Goal: Transaction & Acquisition: Book appointment/travel/reservation

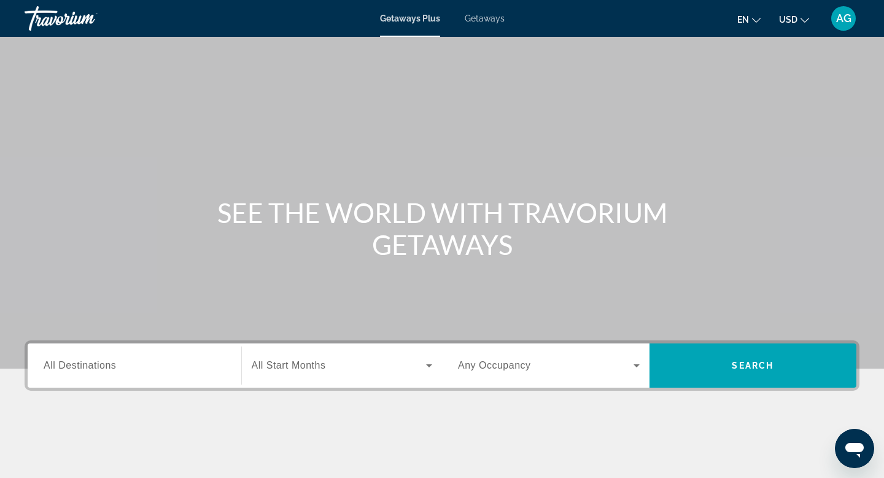
click at [81, 359] on input "Destination All Destinations" at bounding box center [135, 366] width 182 height 15
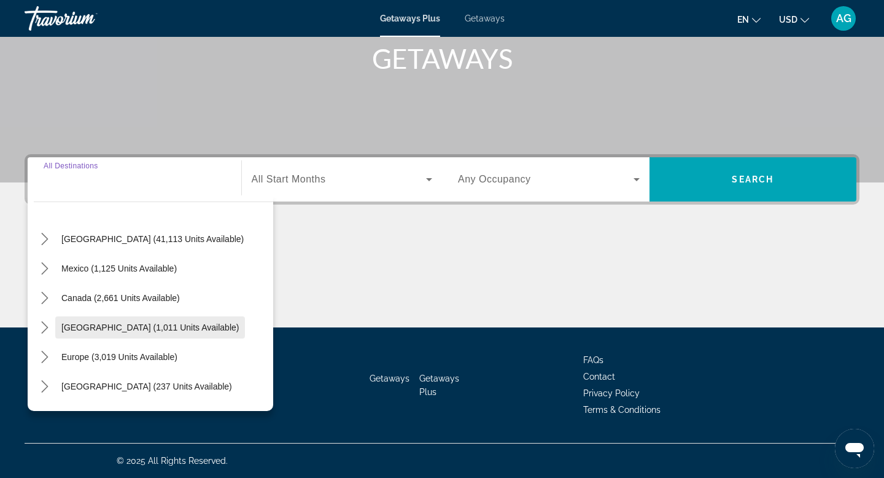
scroll to position [27, 0]
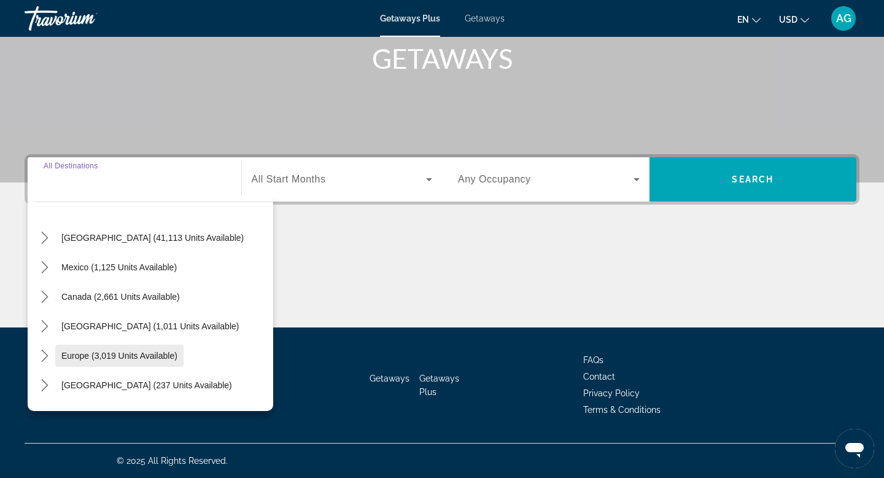
click at [80, 359] on span "Europe (3,019 units available)" at bounding box center [119, 356] width 116 height 10
type input "**********"
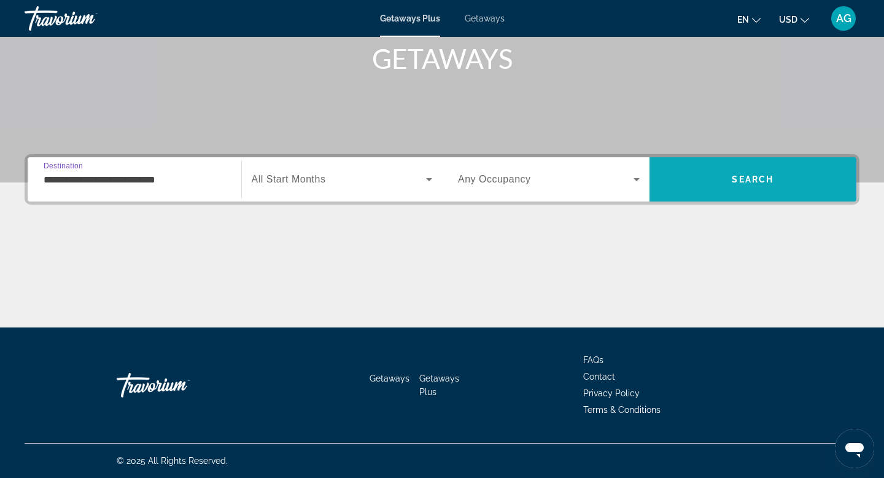
click at [718, 166] on span "Search" at bounding box center [753, 179] width 207 height 29
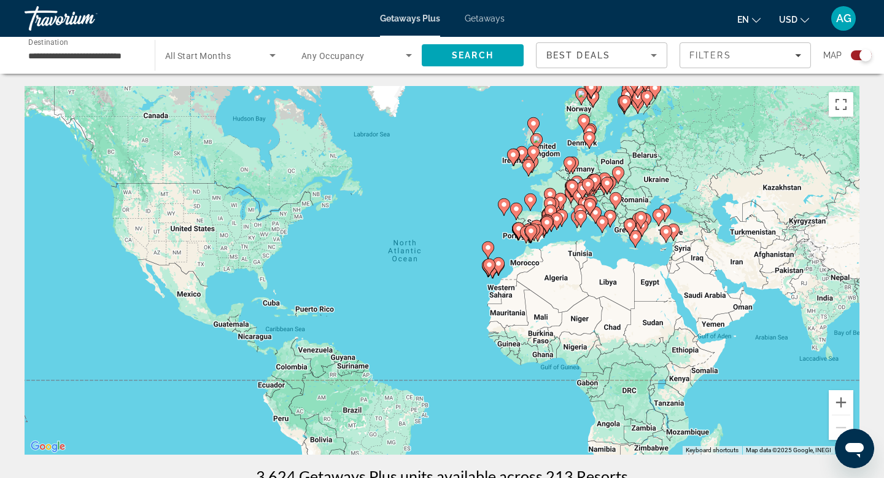
click at [122, 59] on input "**********" at bounding box center [83, 55] width 111 height 15
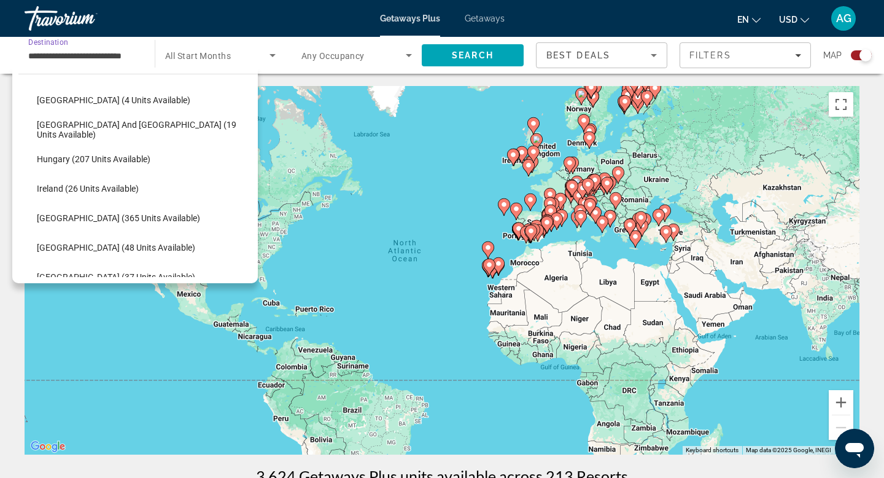
scroll to position [333, 0]
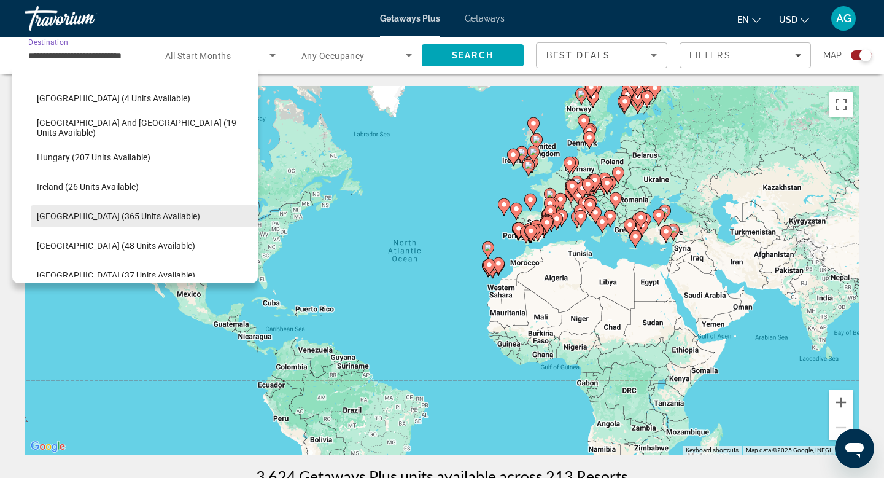
click at [56, 217] on span "Italy (365 units available)" at bounding box center [118, 216] width 163 height 10
type input "**********"
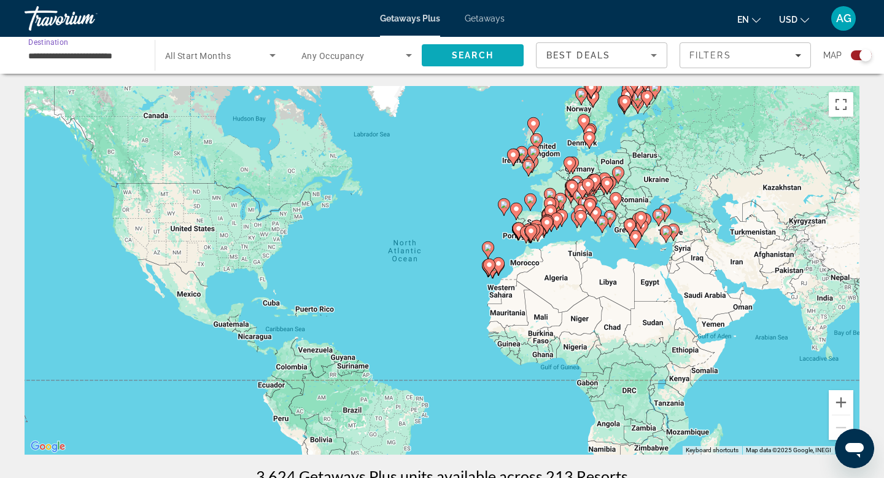
click at [459, 57] on span "Search" at bounding box center [473, 55] width 42 height 10
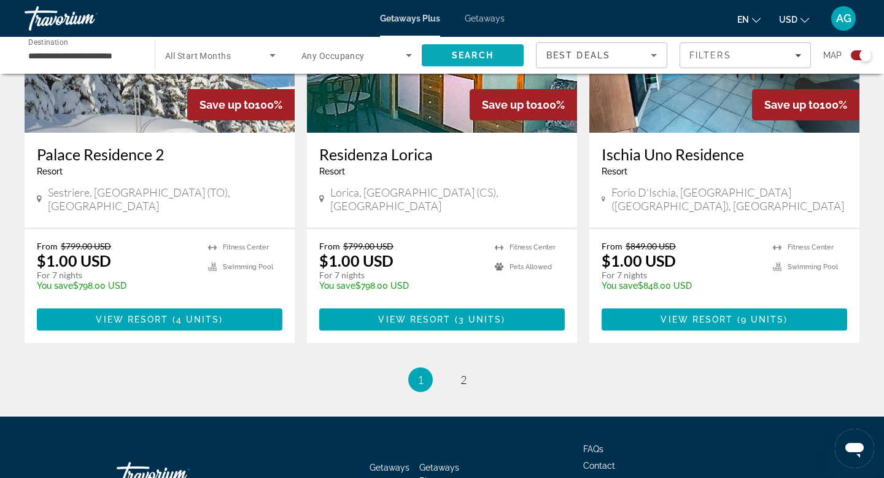
scroll to position [1889, 0]
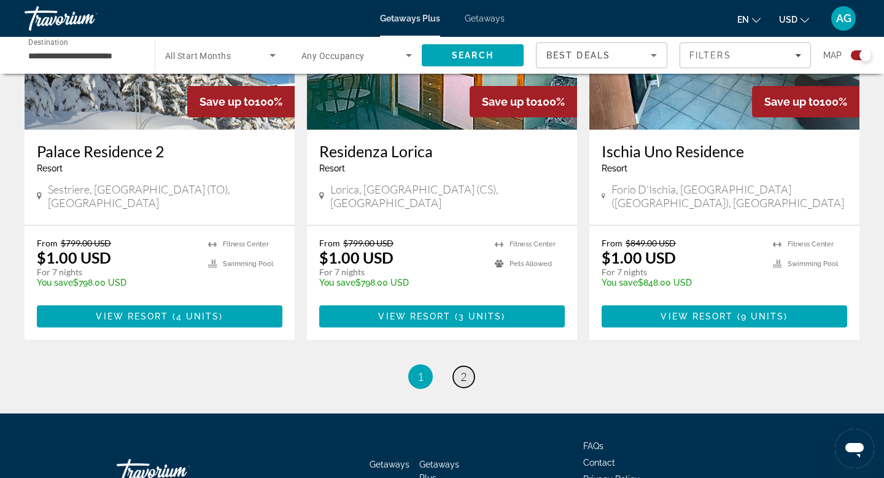
click at [462, 370] on span "2" at bounding box center [463, 377] width 6 height 14
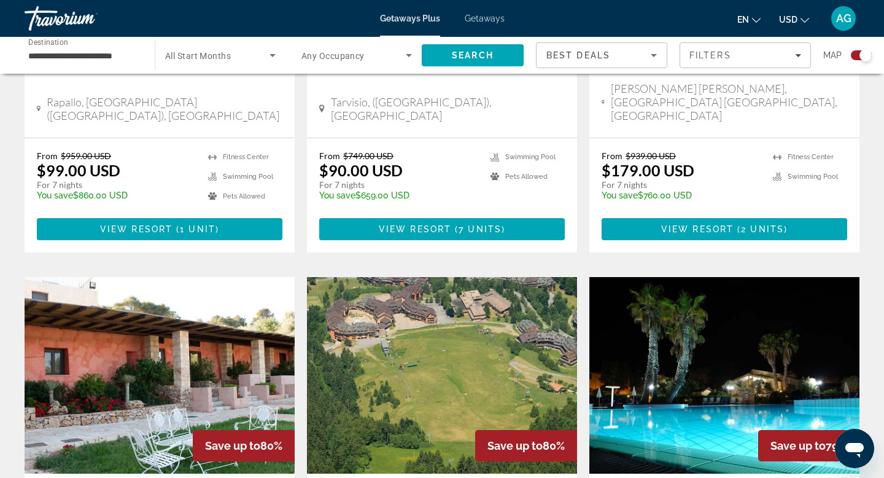
scroll to position [1907, 0]
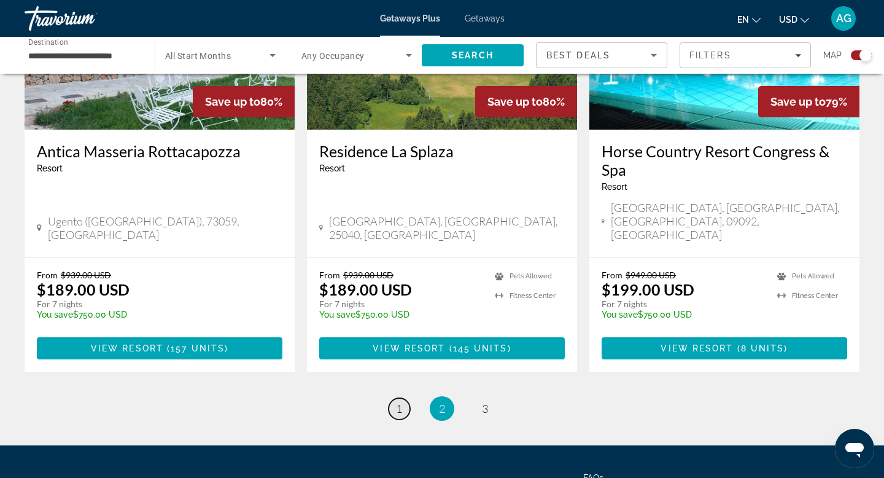
click at [401, 401] on span "1" at bounding box center [399, 408] width 6 height 14
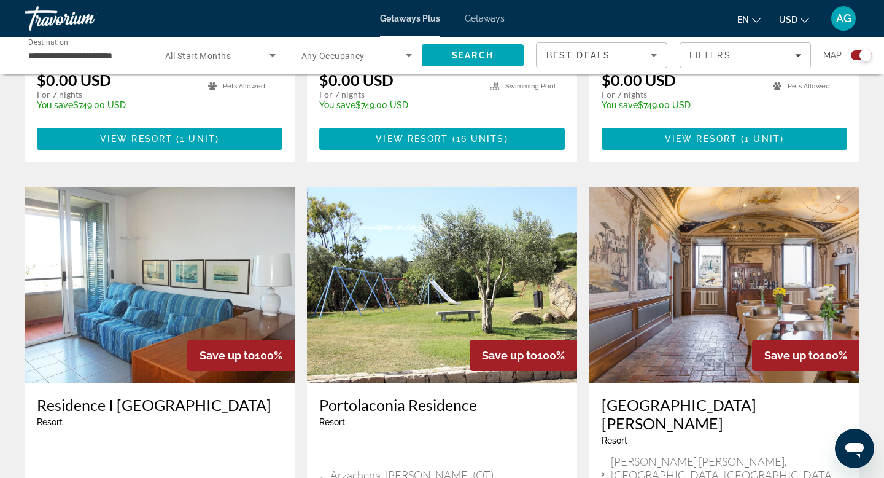
scroll to position [816, 0]
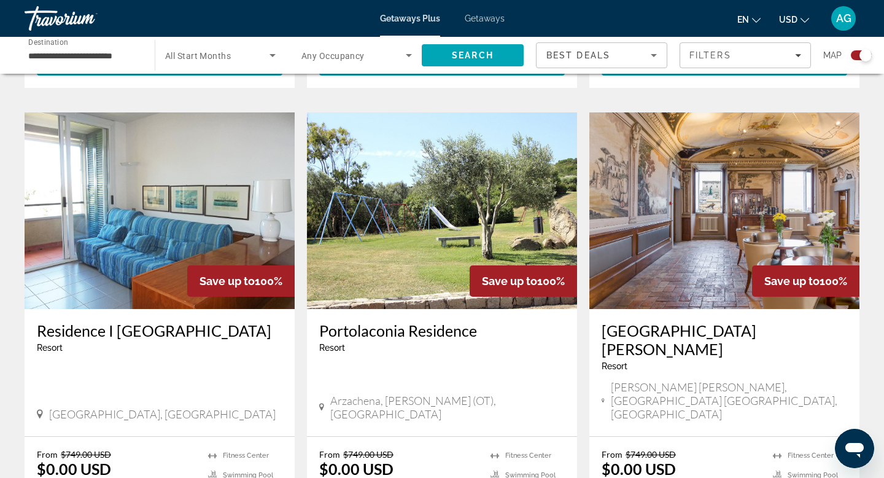
click at [708, 231] on img "Main content" at bounding box center [724, 210] width 270 height 196
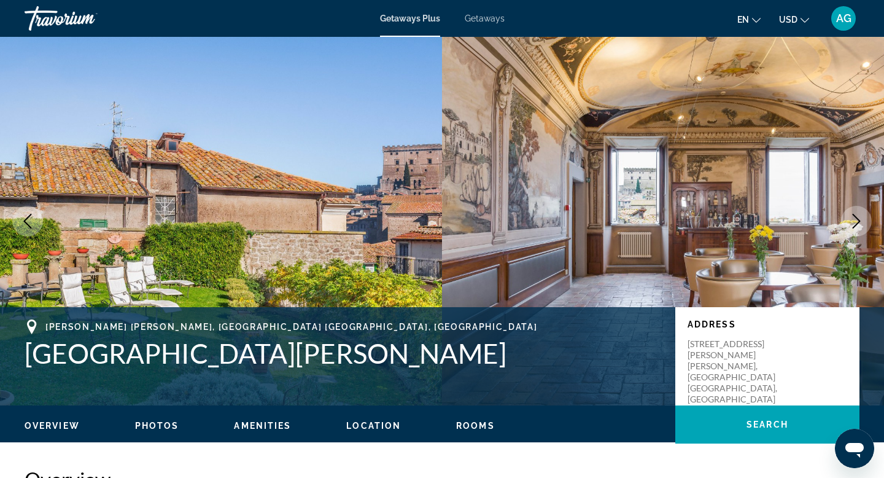
click at [850, 217] on icon "Next image" at bounding box center [856, 221] width 15 height 15
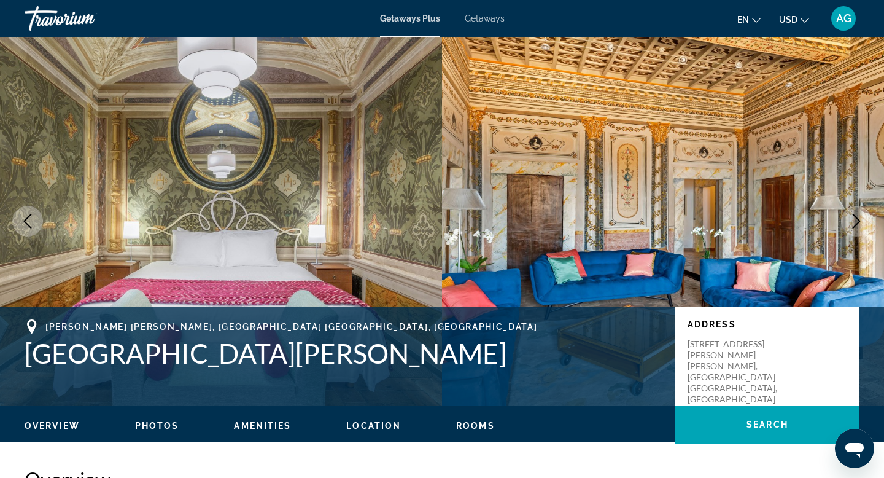
click at [850, 217] on icon "Next image" at bounding box center [856, 221] width 15 height 15
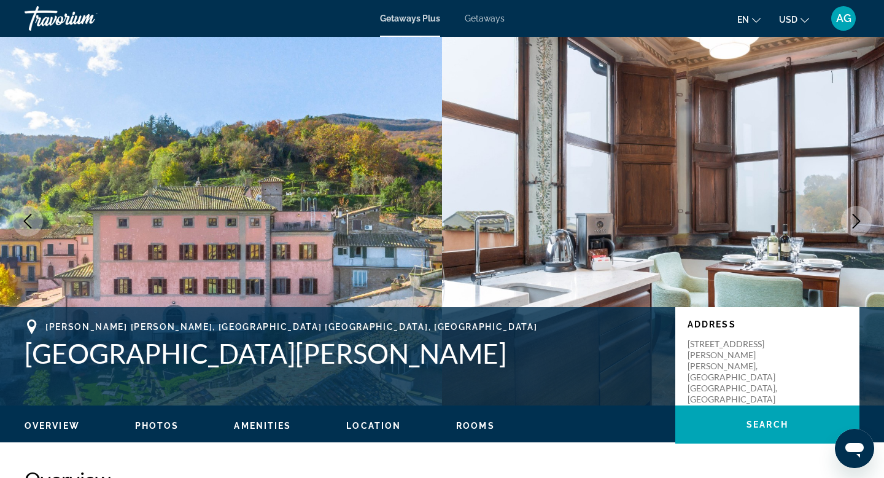
click at [850, 217] on icon "Next image" at bounding box center [856, 221] width 15 height 15
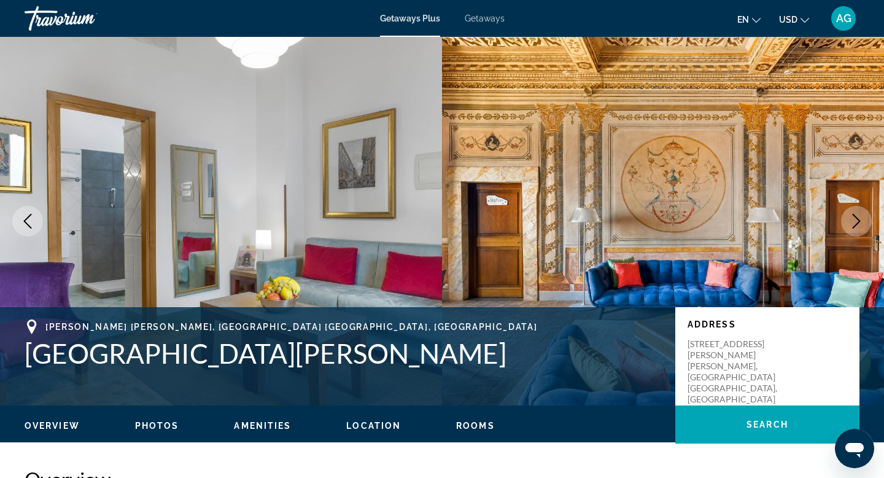
click at [850, 217] on icon "Next image" at bounding box center [856, 221] width 15 height 15
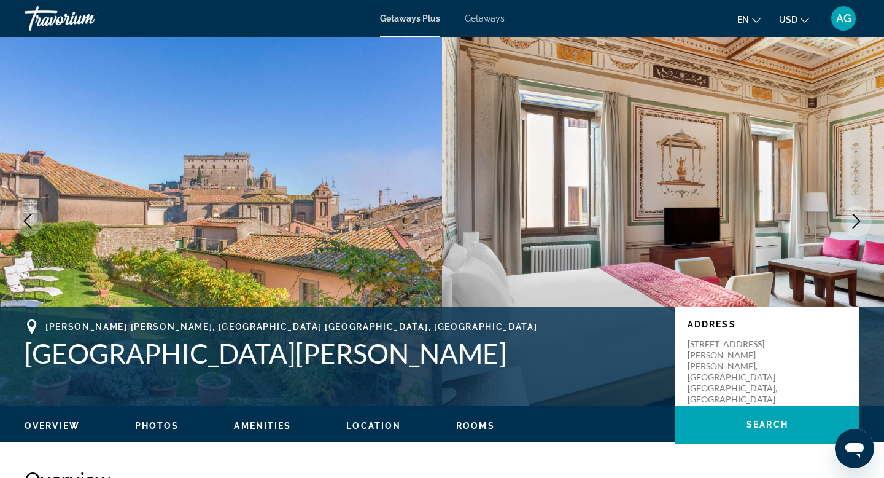
click at [850, 217] on icon "Next image" at bounding box center [856, 221] width 15 height 15
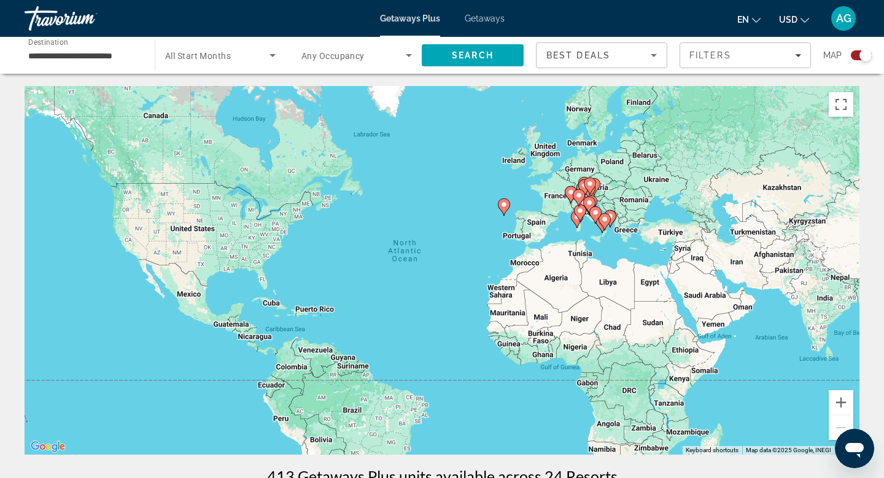
click at [492, 21] on span "Getaways" at bounding box center [485, 19] width 40 height 10
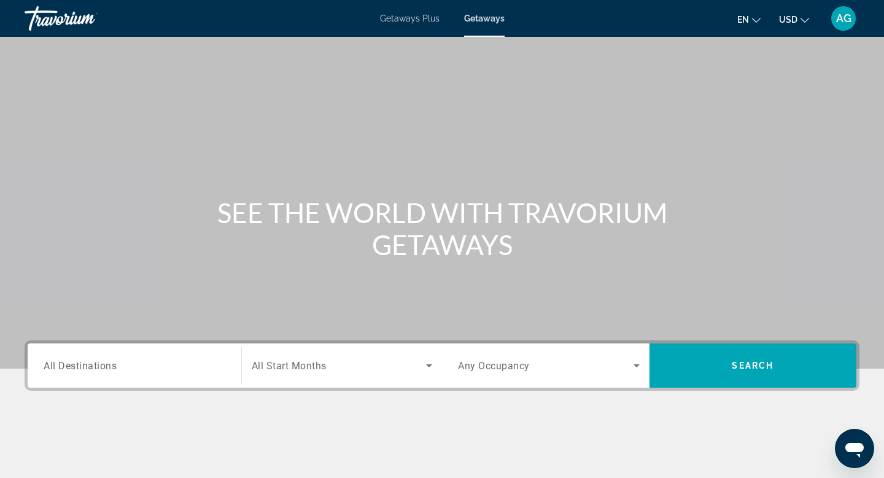
click at [120, 378] on div "Search widget" at bounding box center [135, 365] width 182 height 35
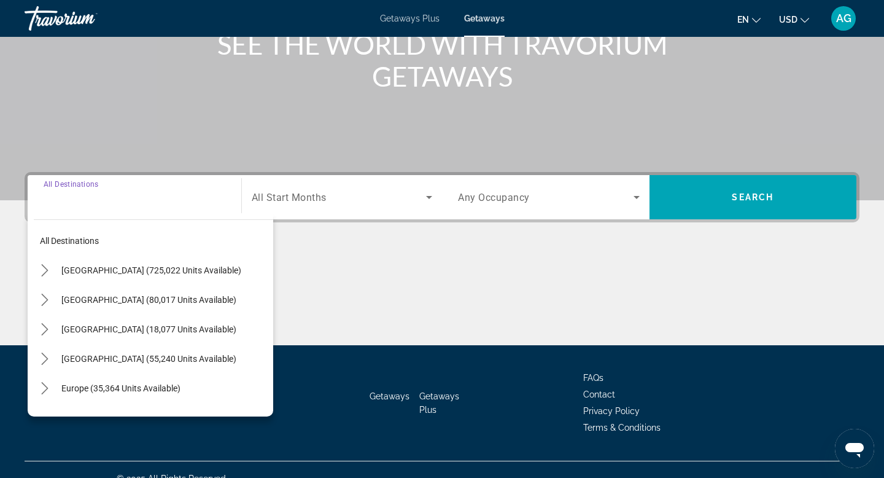
scroll to position [186, 0]
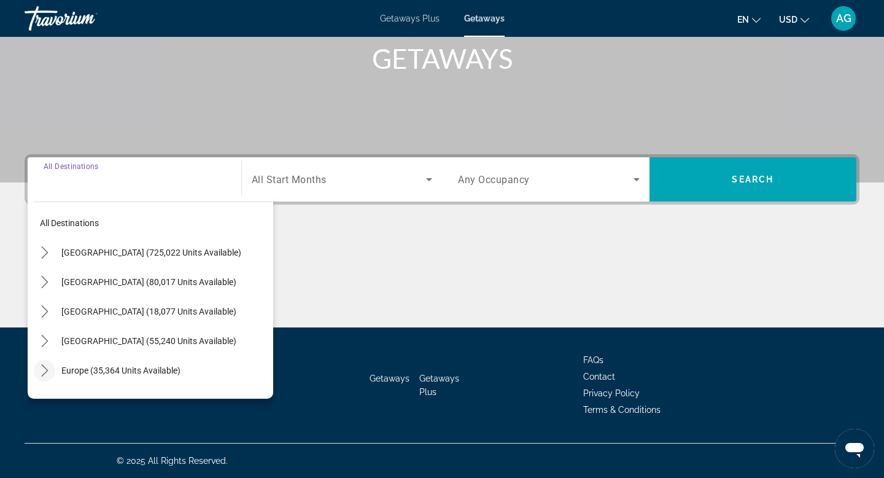
click at [48, 364] on icon "Toggle Europe (35,364 units available) submenu" at bounding box center [45, 370] width 12 height 12
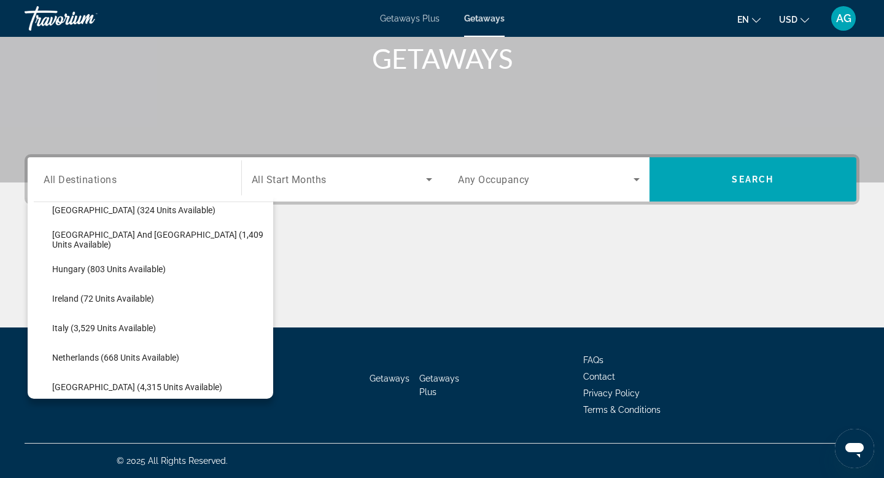
scroll to position [422, 0]
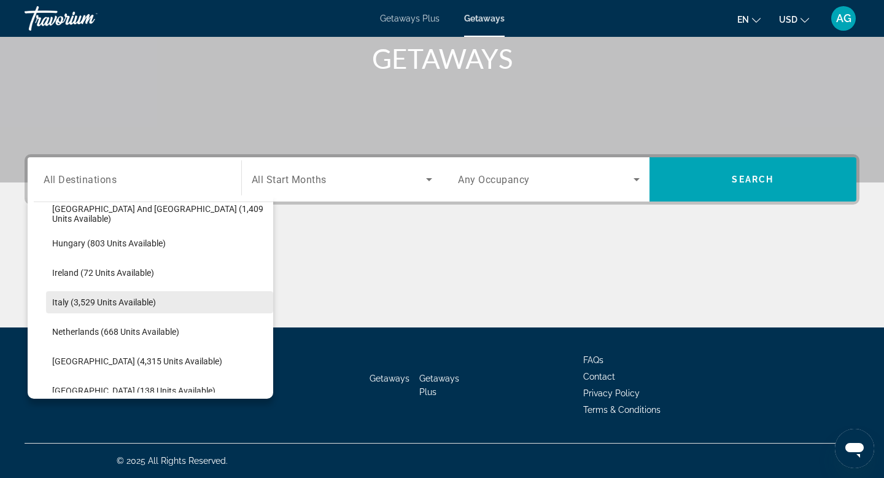
click at [85, 303] on span "Italy (3,529 units available)" at bounding box center [104, 302] width 104 height 10
type input "**********"
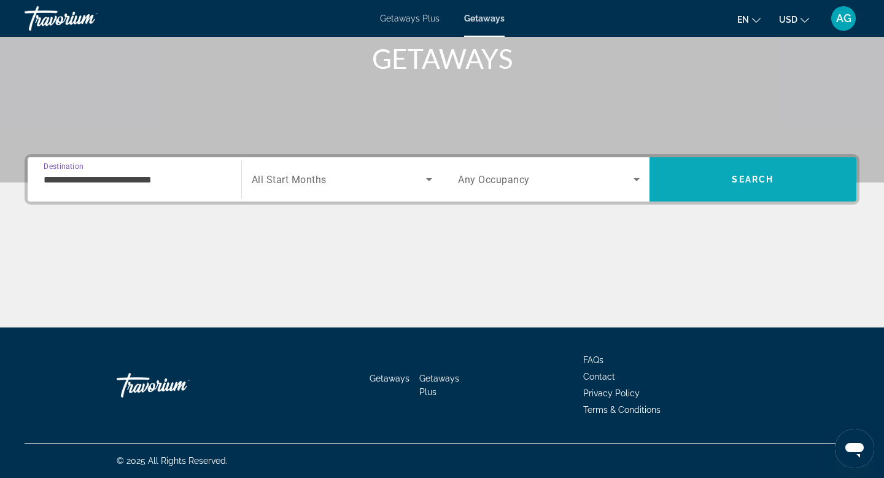
click at [718, 185] on span "Search" at bounding box center [753, 179] width 207 height 29
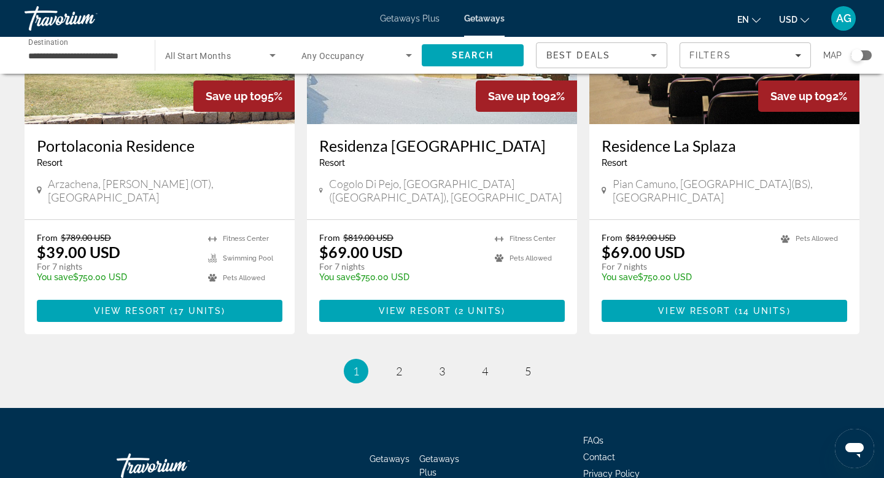
scroll to position [1508, 0]
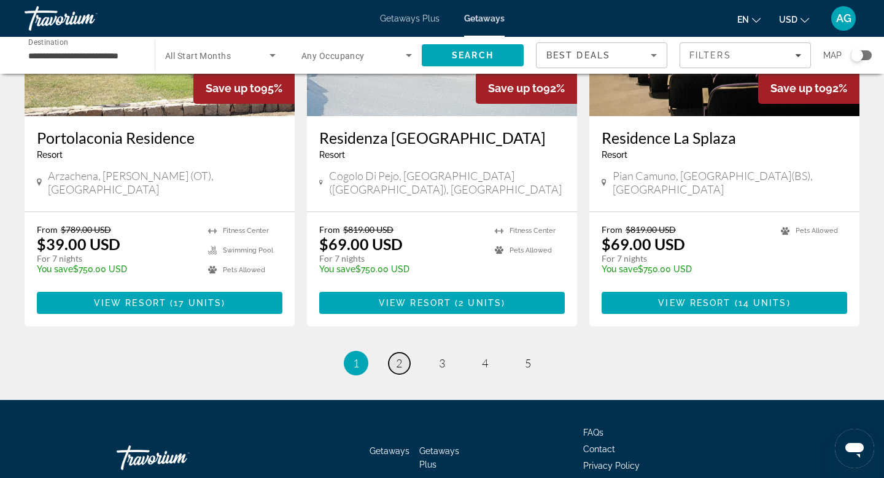
click at [399, 356] on span "2" at bounding box center [399, 363] width 6 height 14
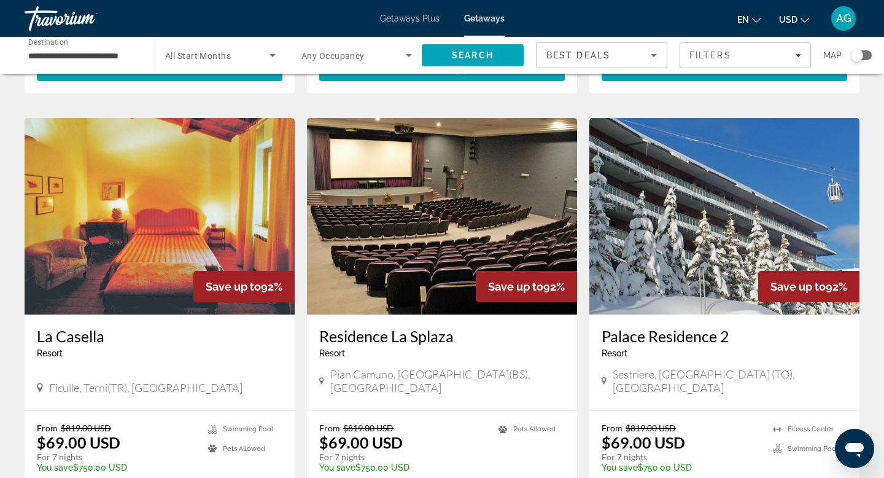
scroll to position [436, 0]
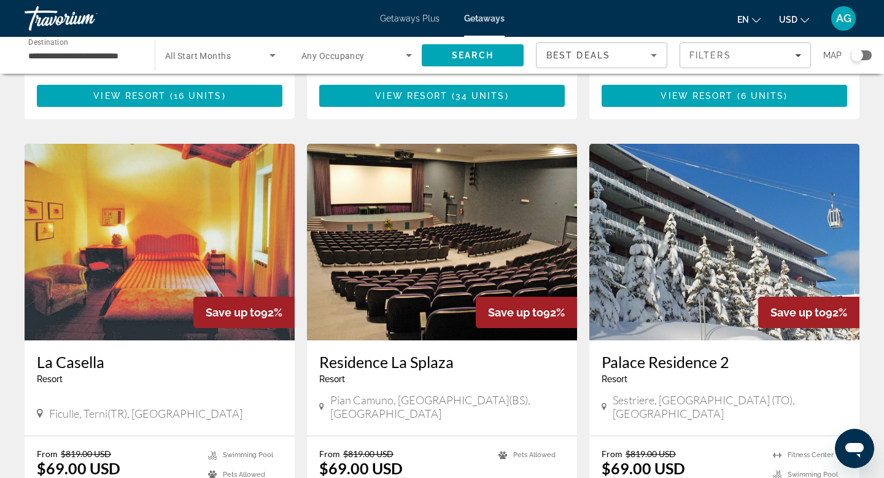
click at [170, 274] on img "Main content" at bounding box center [160, 242] width 270 height 196
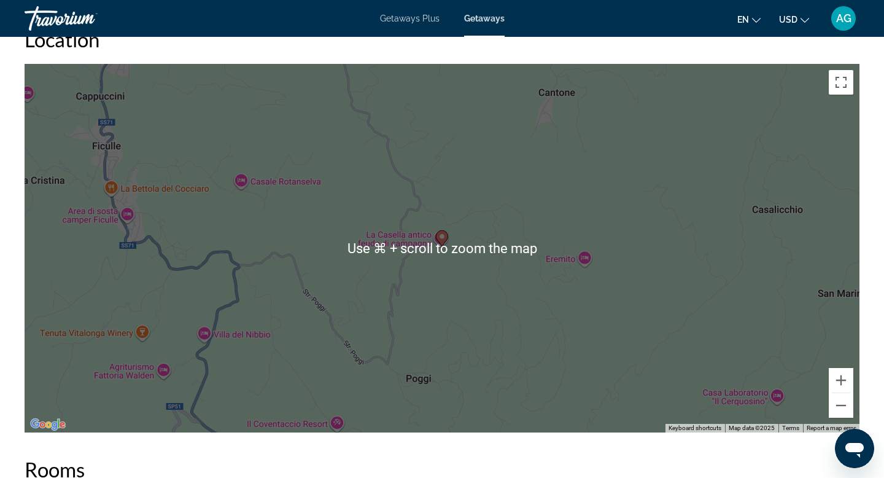
scroll to position [1801, 0]
click at [840, 418] on button "Zoom out" at bounding box center [841, 406] width 25 height 25
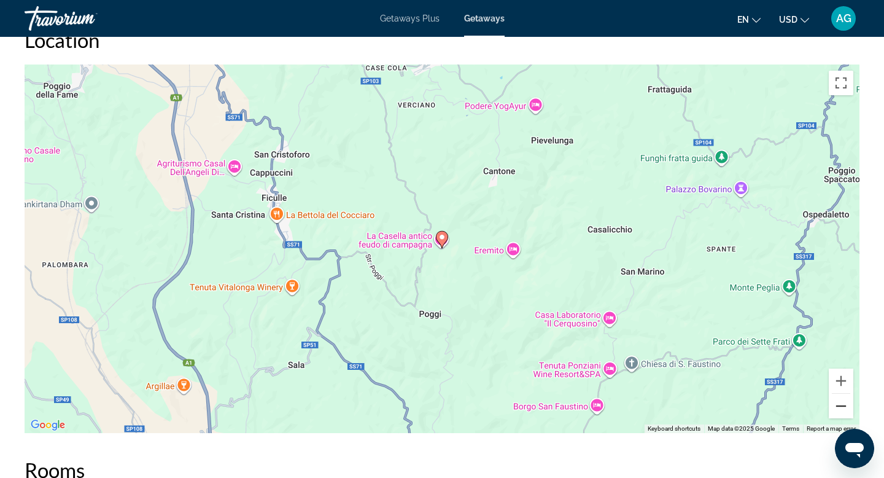
click at [839, 409] on button "Zoom out" at bounding box center [841, 406] width 25 height 25
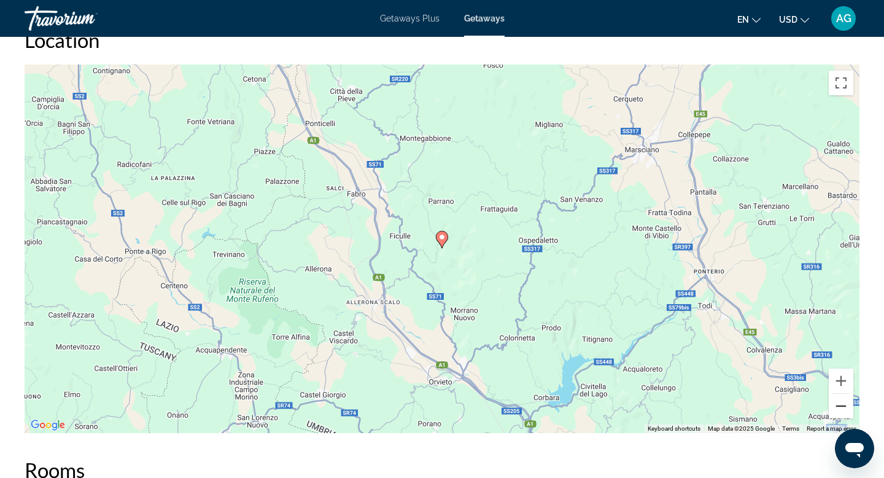
click at [839, 409] on button "Zoom out" at bounding box center [841, 406] width 25 height 25
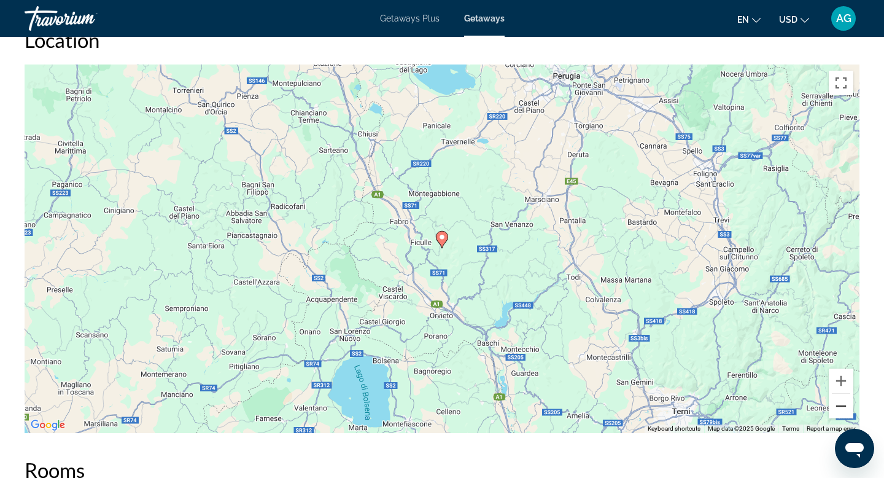
click at [839, 409] on button "Zoom out" at bounding box center [841, 406] width 25 height 25
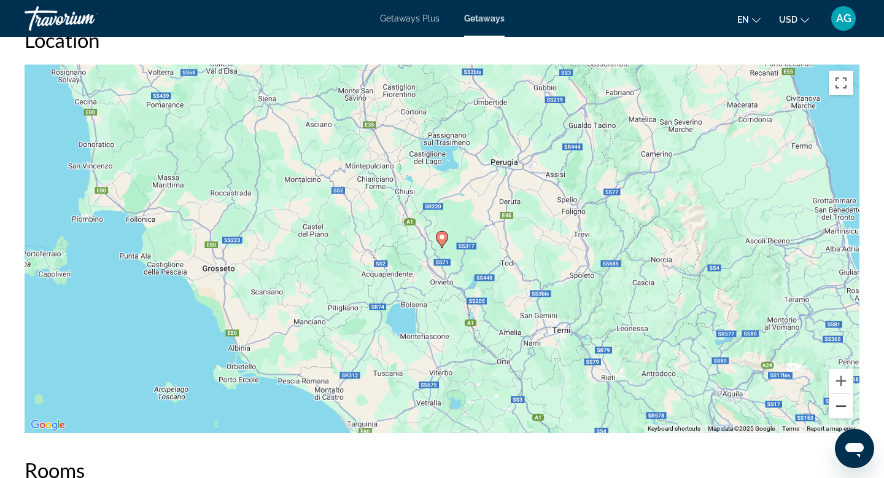
click at [839, 409] on button "Zoom out" at bounding box center [841, 406] width 25 height 25
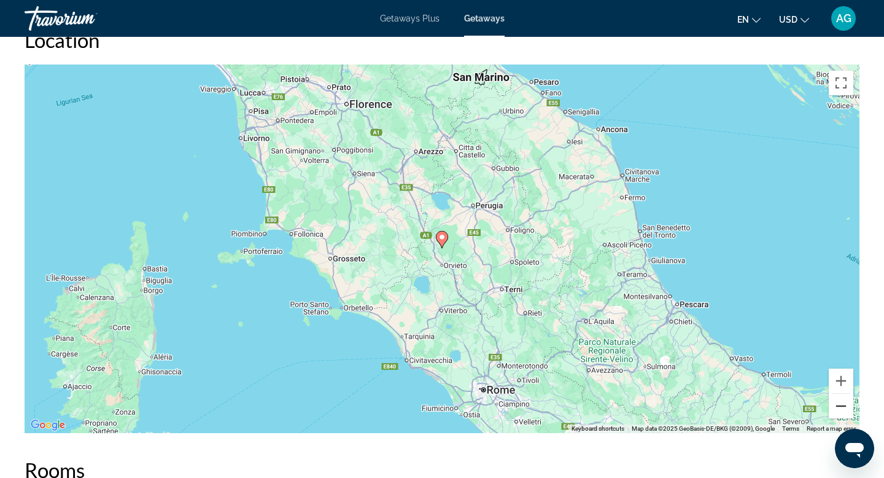
click at [839, 409] on button "Zoom out" at bounding box center [841, 406] width 25 height 25
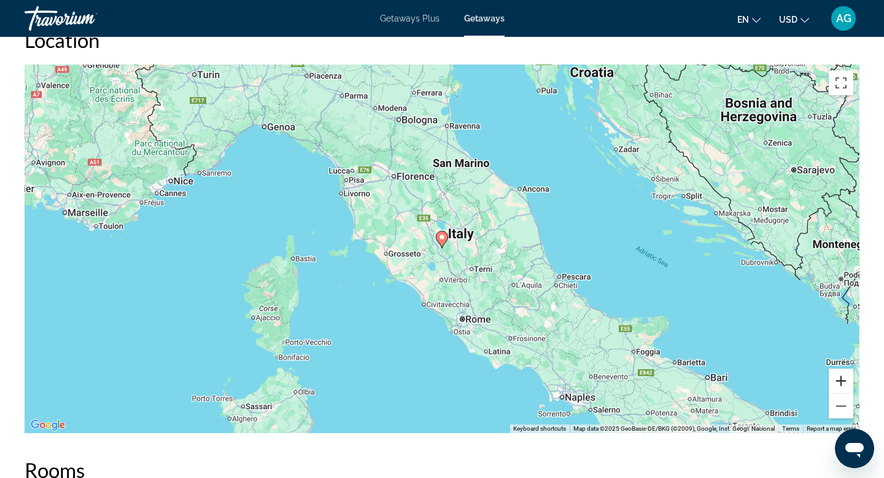
click at [839, 375] on button "Zoom in" at bounding box center [841, 380] width 25 height 25
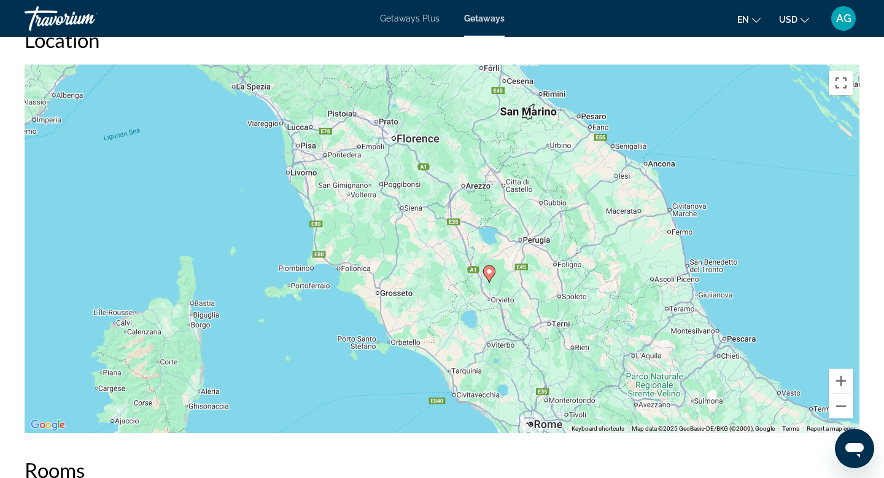
drag, startPoint x: 597, startPoint y: 312, endPoint x: 644, endPoint y: 347, distance: 58.7
click at [644, 347] on div "To activate drag with keyboard, press Alt + Enter. Once in keyboard drag state,…" at bounding box center [442, 248] width 835 height 368
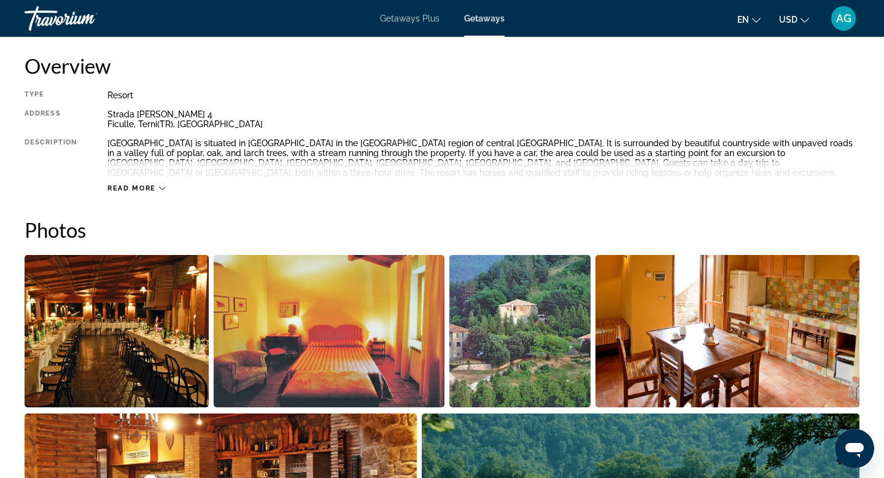
scroll to position [459, 0]
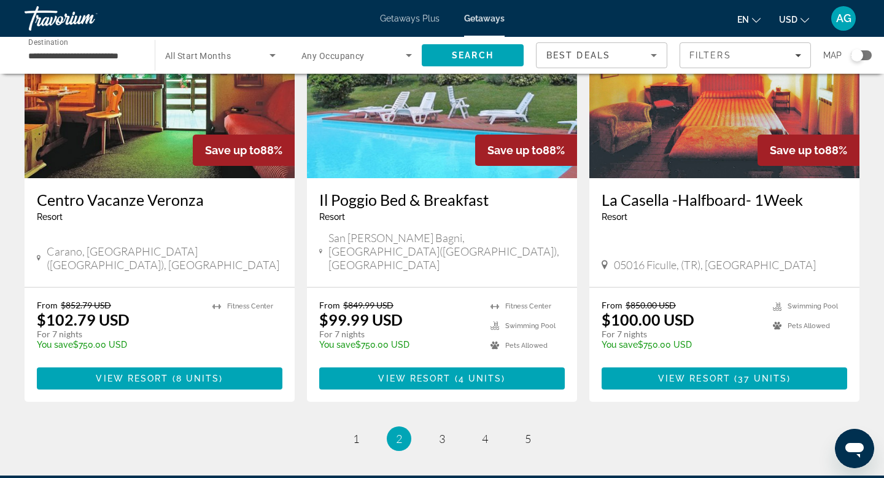
scroll to position [1527, 0]
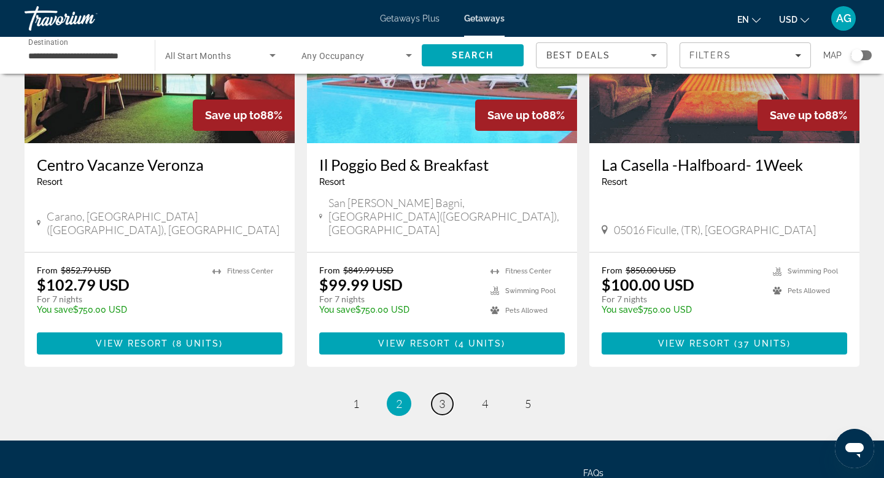
click at [443, 397] on span "3" at bounding box center [442, 404] width 6 height 14
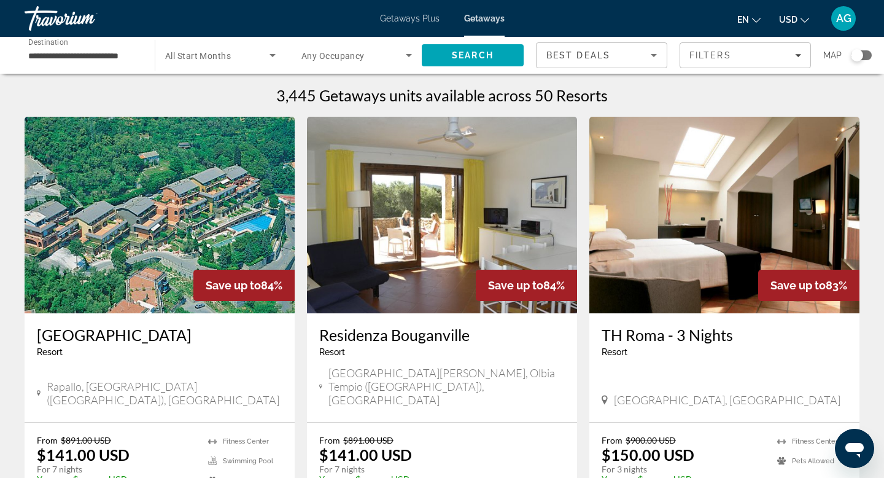
click at [719, 271] on img "Main content" at bounding box center [724, 215] width 270 height 196
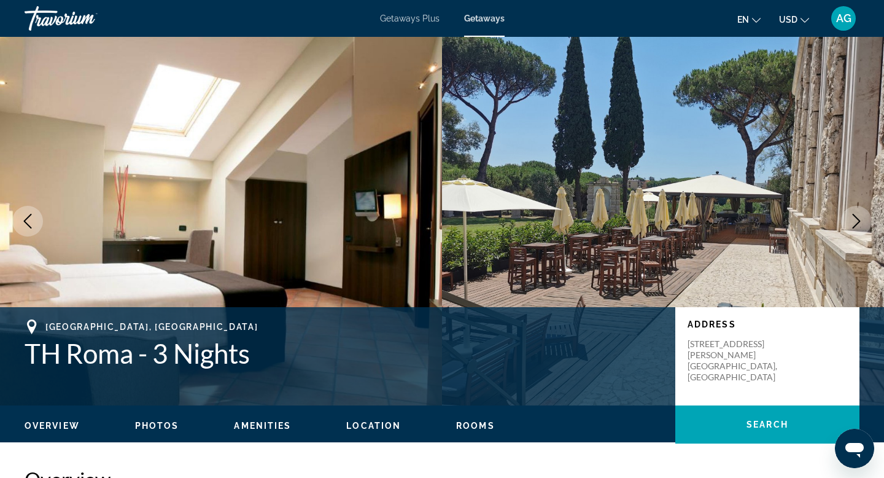
click at [852, 225] on icon "Next image" at bounding box center [856, 221] width 15 height 15
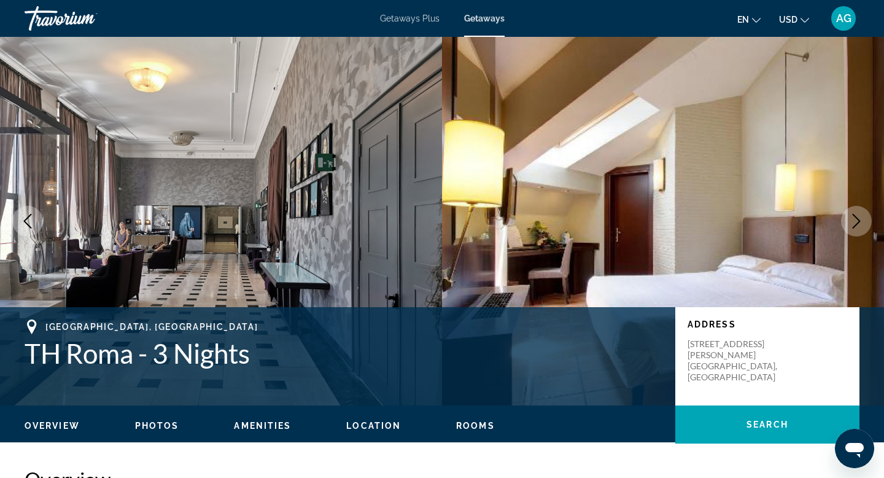
click at [852, 225] on icon "Next image" at bounding box center [856, 221] width 15 height 15
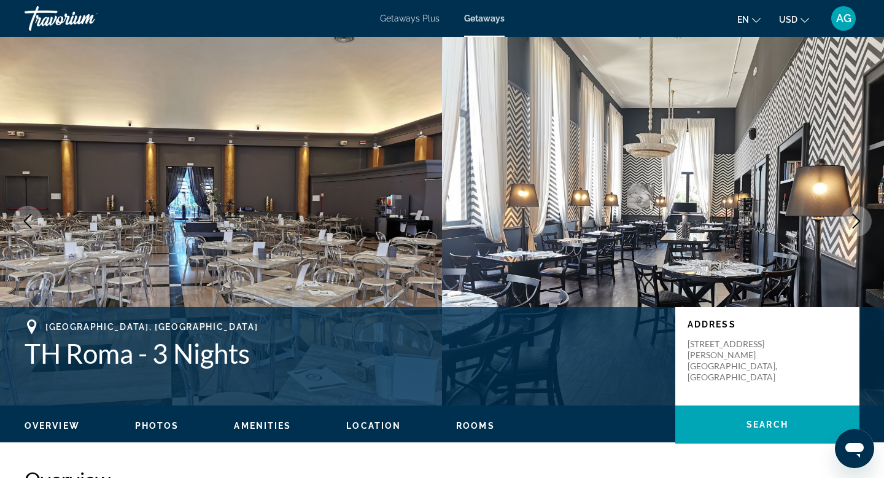
click at [852, 225] on icon "Next image" at bounding box center [856, 221] width 15 height 15
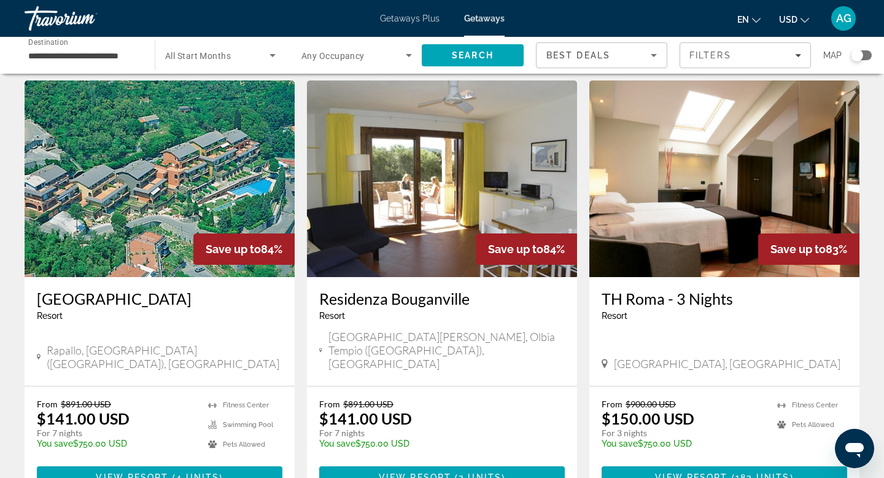
scroll to position [37, 0]
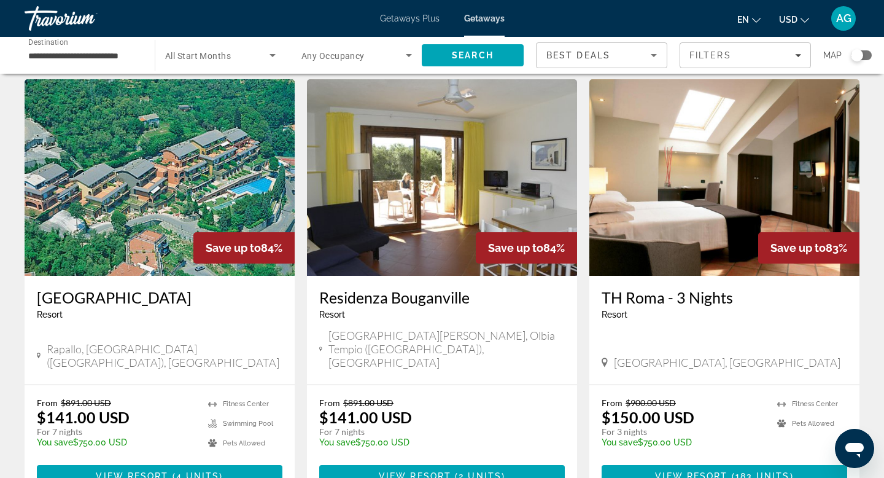
click at [731, 239] on img "Main content" at bounding box center [724, 177] width 270 height 196
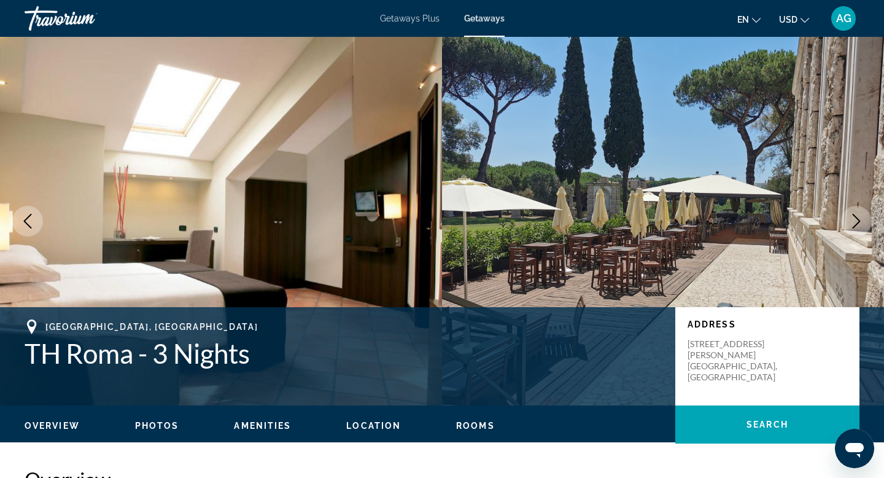
click at [858, 219] on icon "Next image" at bounding box center [857, 221] width 8 height 15
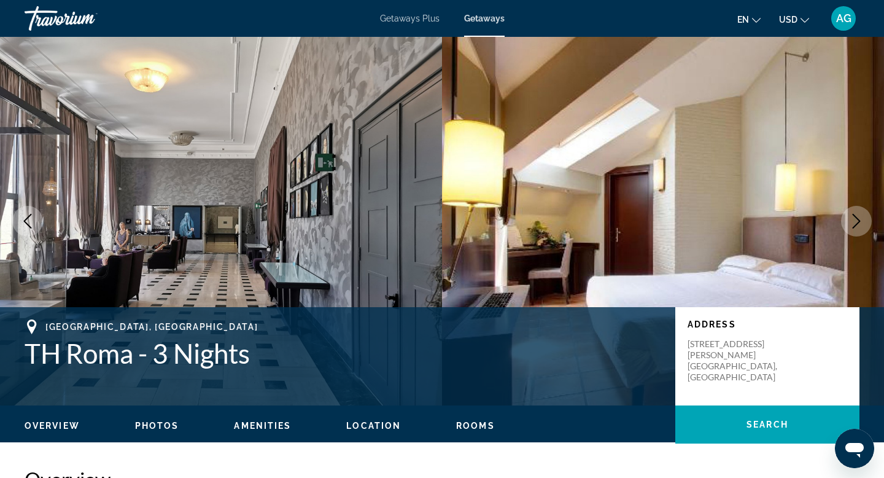
click at [858, 219] on icon "Next image" at bounding box center [857, 221] width 8 height 15
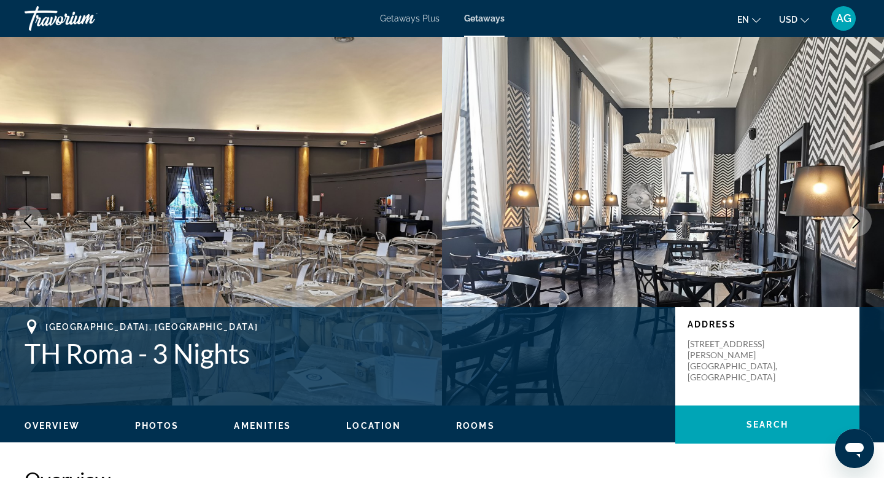
click at [858, 219] on icon "Next image" at bounding box center [857, 221] width 8 height 15
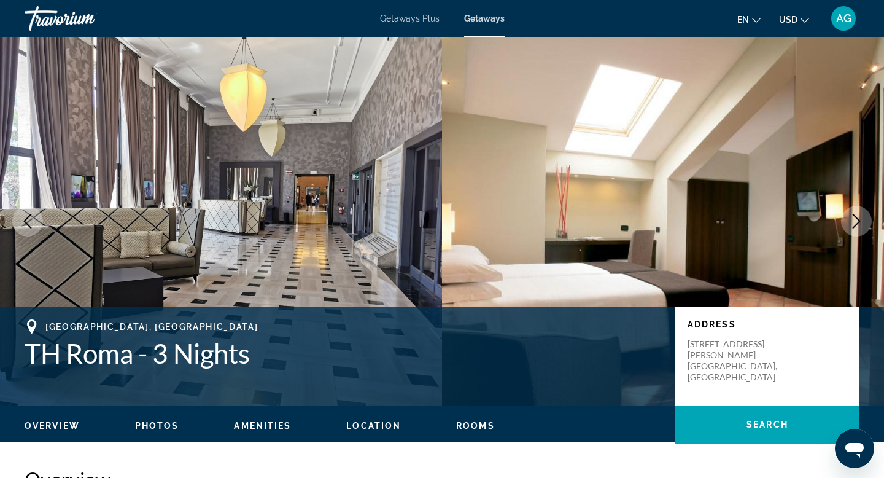
click at [858, 219] on icon "Next image" at bounding box center [857, 221] width 8 height 15
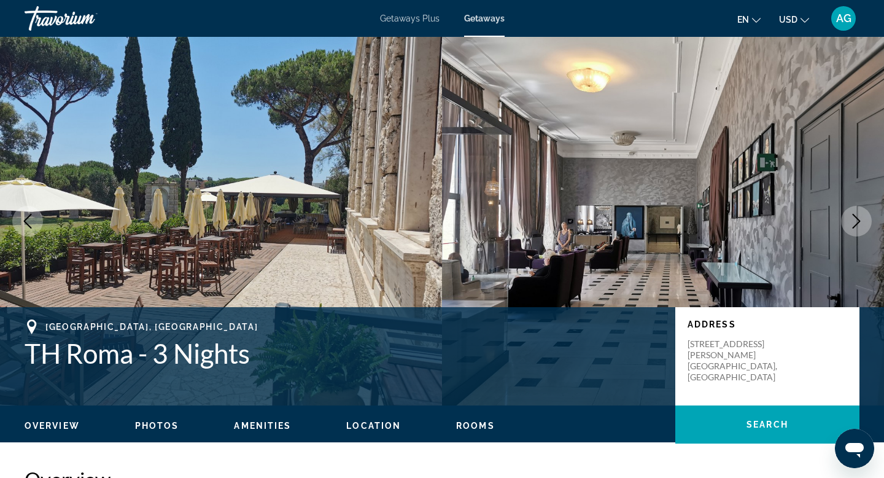
click at [858, 219] on icon "Next image" at bounding box center [857, 221] width 8 height 15
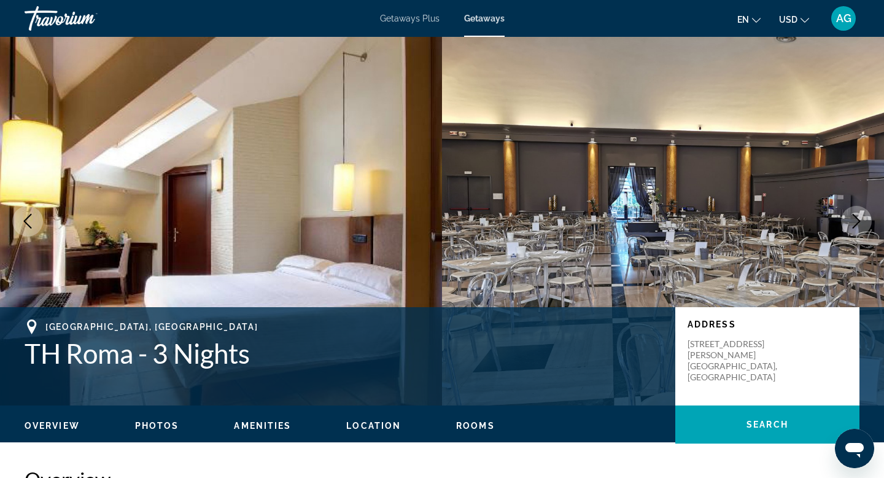
click at [858, 219] on icon "Next image" at bounding box center [857, 221] width 8 height 15
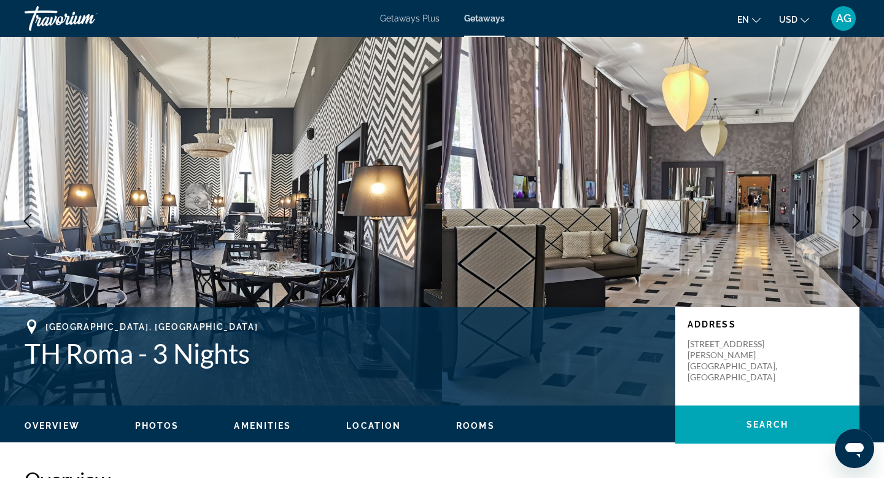
click at [858, 219] on icon "Next image" at bounding box center [857, 221] width 8 height 15
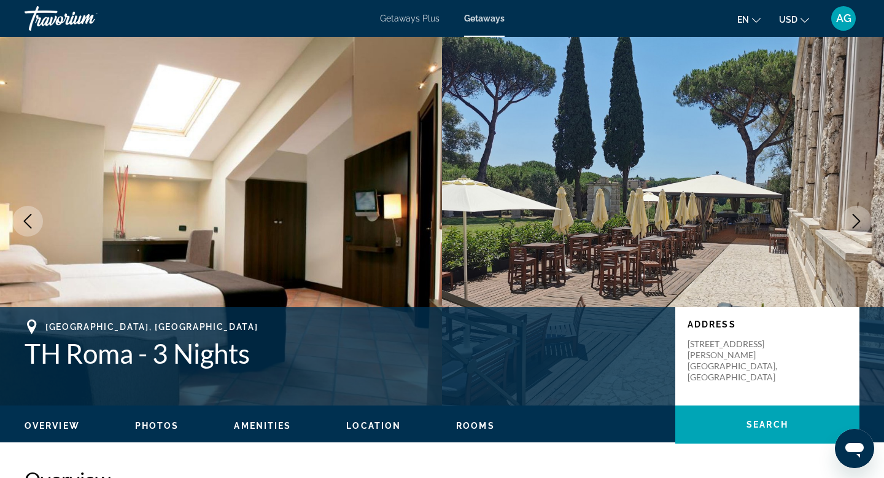
click at [858, 219] on icon "Next image" at bounding box center [857, 221] width 8 height 15
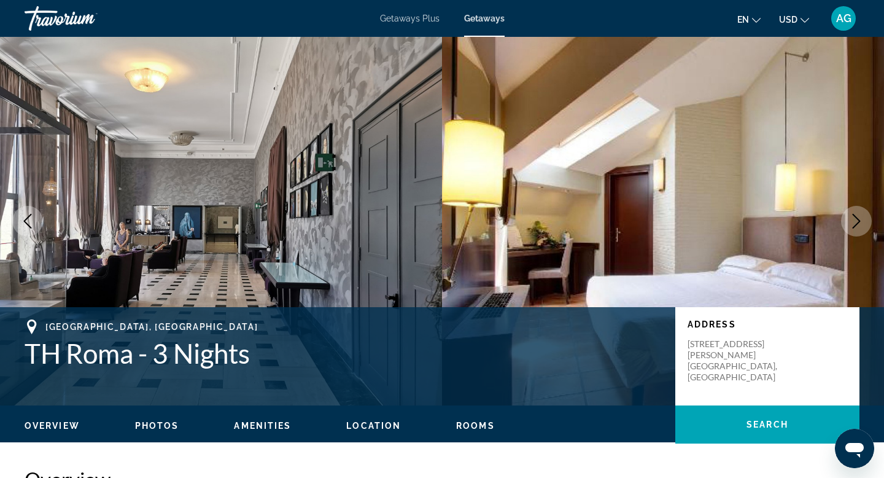
click at [858, 219] on icon "Next image" at bounding box center [857, 221] width 8 height 15
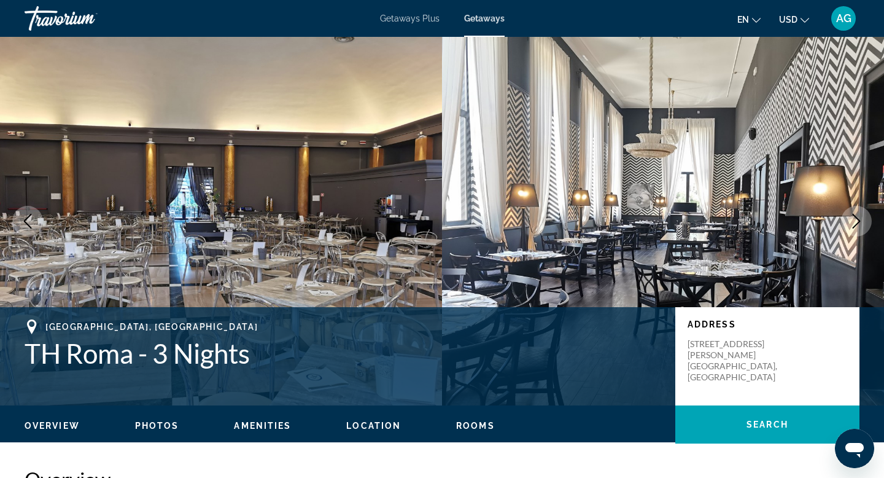
click at [858, 219] on icon "Next image" at bounding box center [857, 221] width 8 height 15
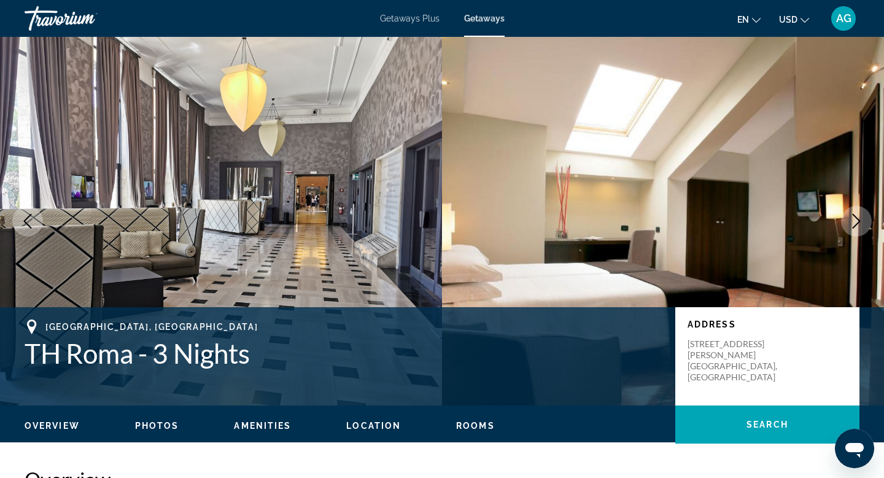
click at [858, 219] on icon "Next image" at bounding box center [857, 221] width 8 height 15
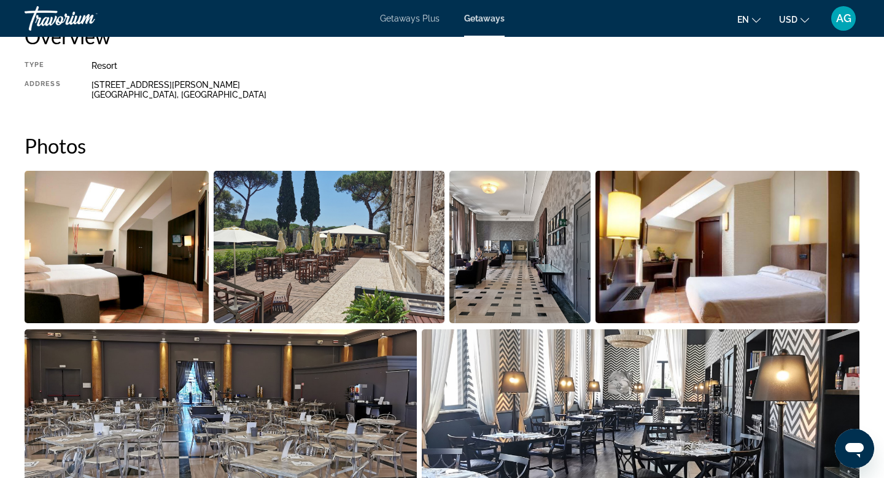
scroll to position [441, 0]
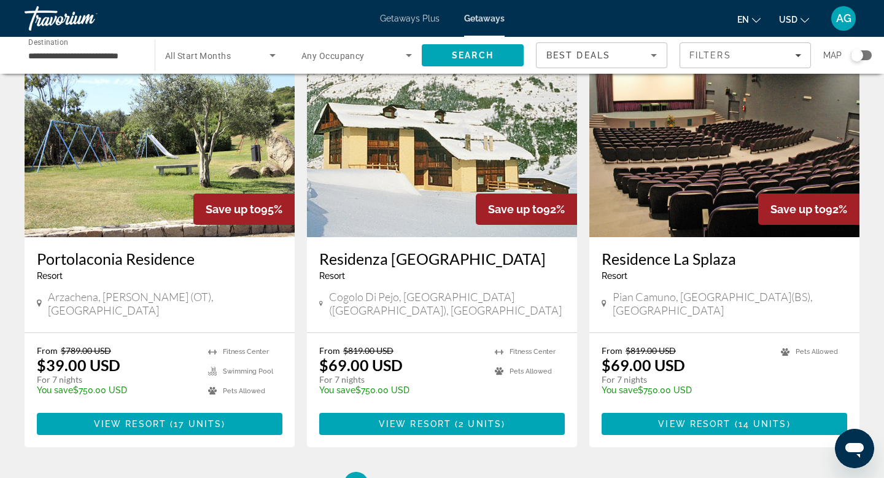
scroll to position [1339, 0]
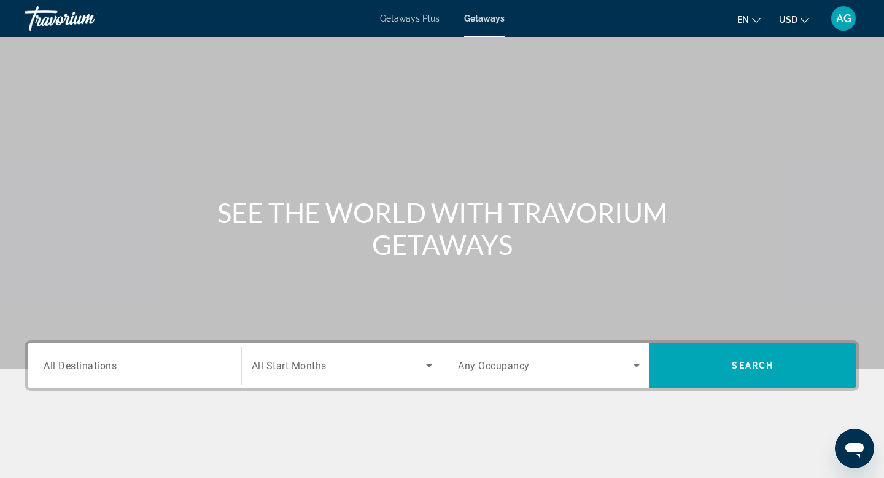
click at [134, 379] on div "Search widget" at bounding box center [135, 365] width 182 height 35
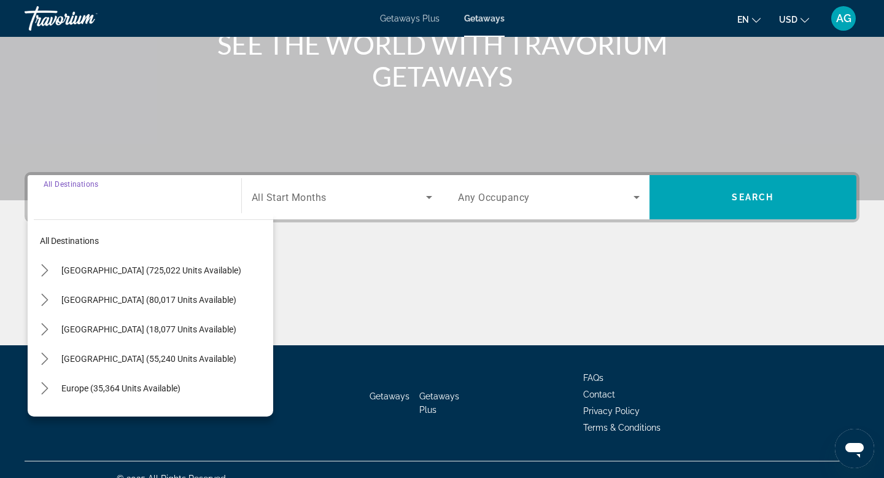
scroll to position [186, 0]
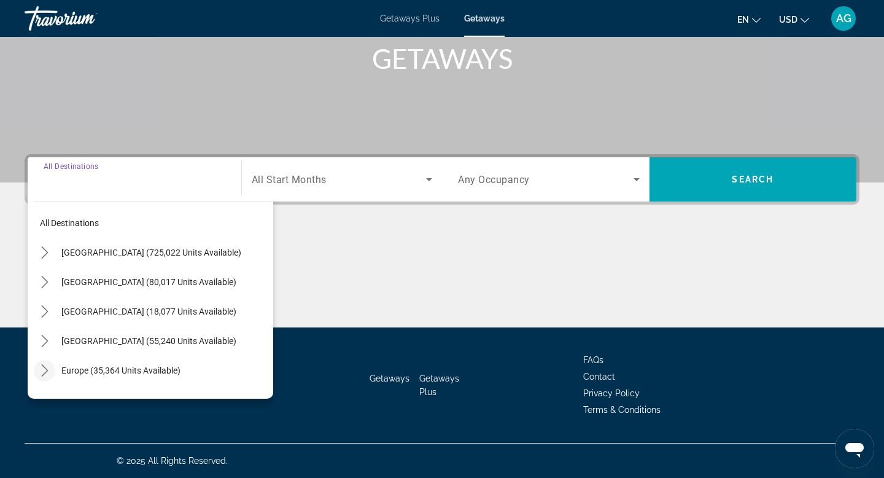
click at [45, 374] on icon "Toggle Europe (35,364 units available) submenu" at bounding box center [45, 370] width 12 height 12
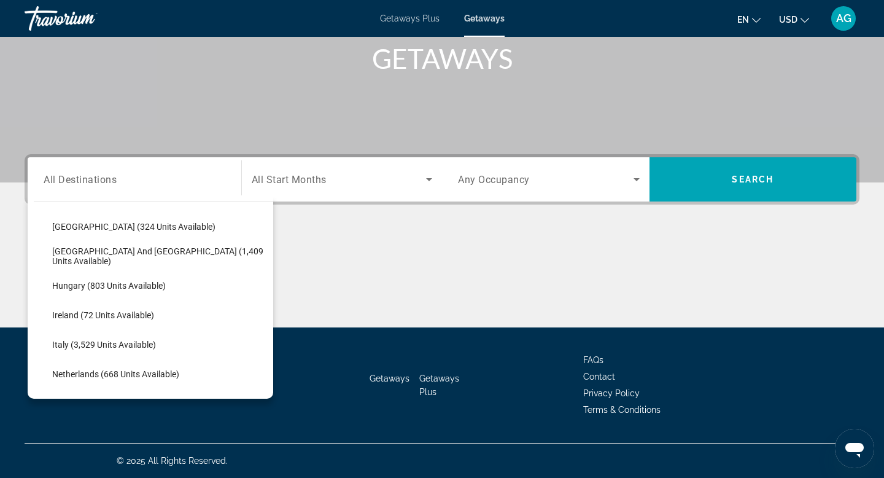
scroll to position [384, 0]
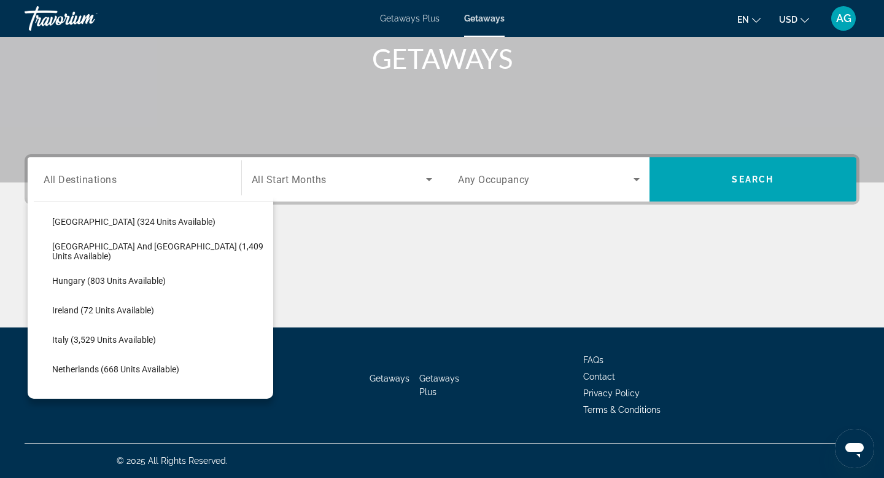
click at [96, 340] on span "Italy (3,529 units available)" at bounding box center [104, 340] width 104 height 10
type input "**********"
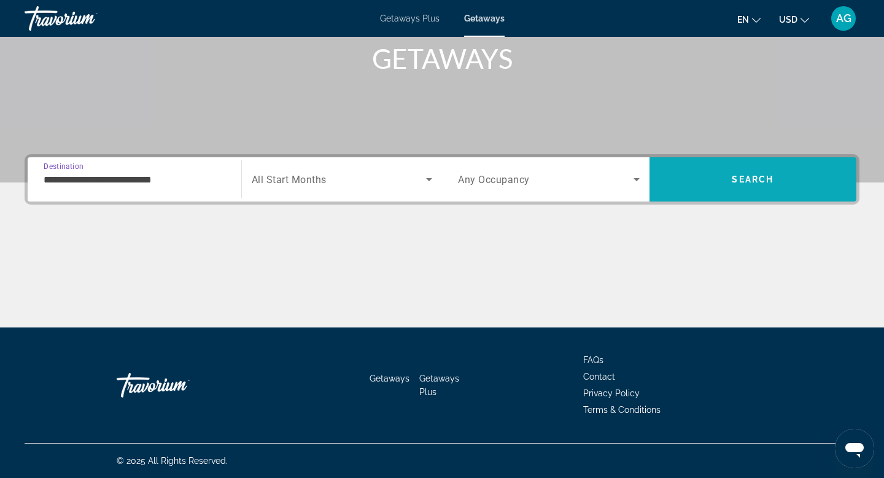
click at [730, 165] on span "Search" at bounding box center [753, 179] width 207 height 29
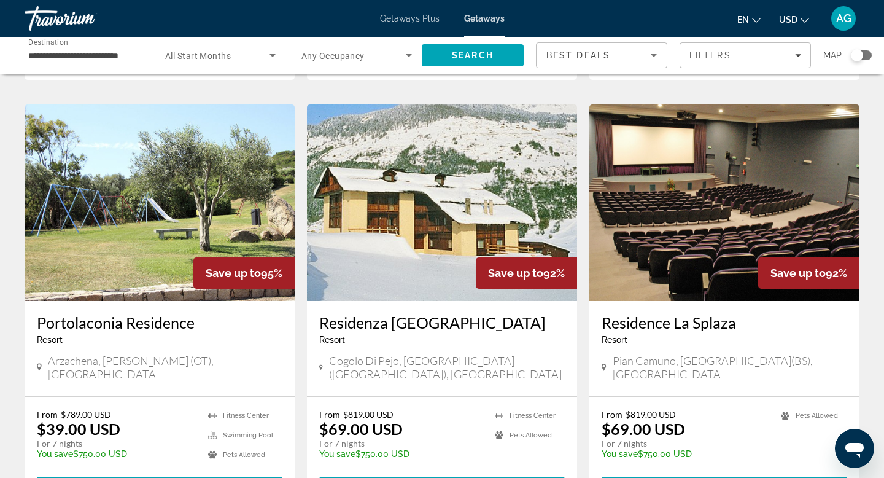
scroll to position [1508, 0]
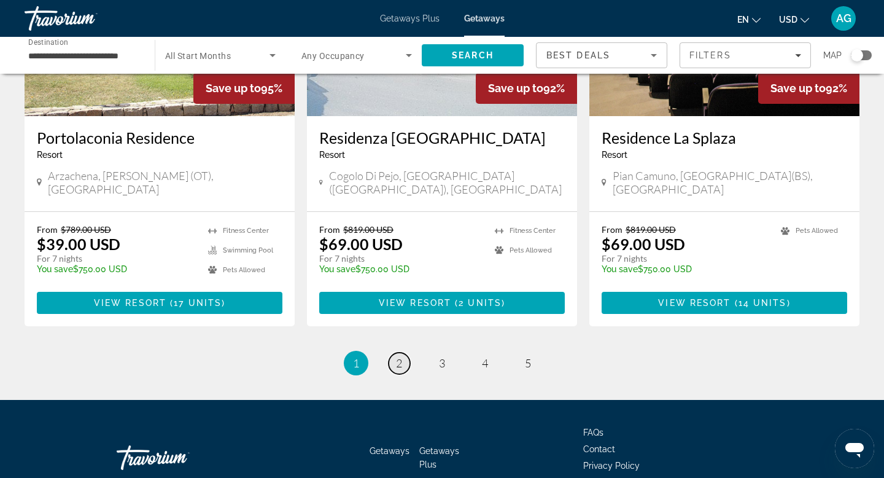
click at [400, 356] on span "2" at bounding box center [399, 363] width 6 height 14
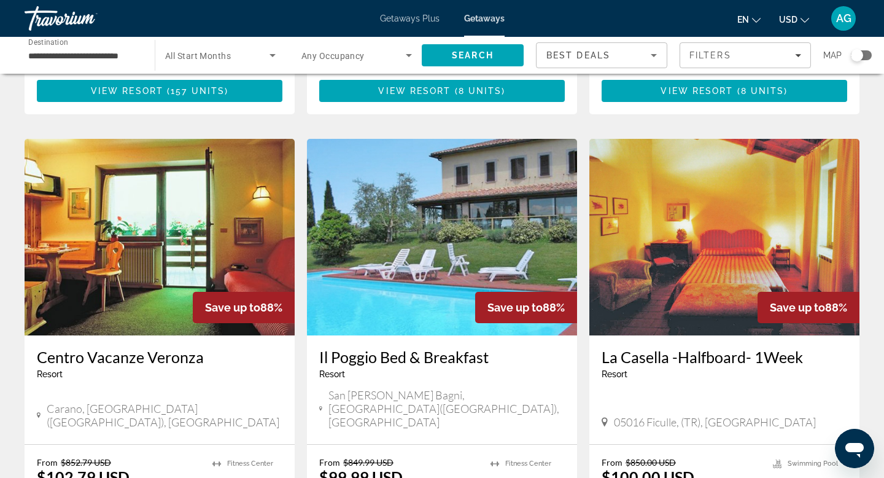
scroll to position [1420, 0]
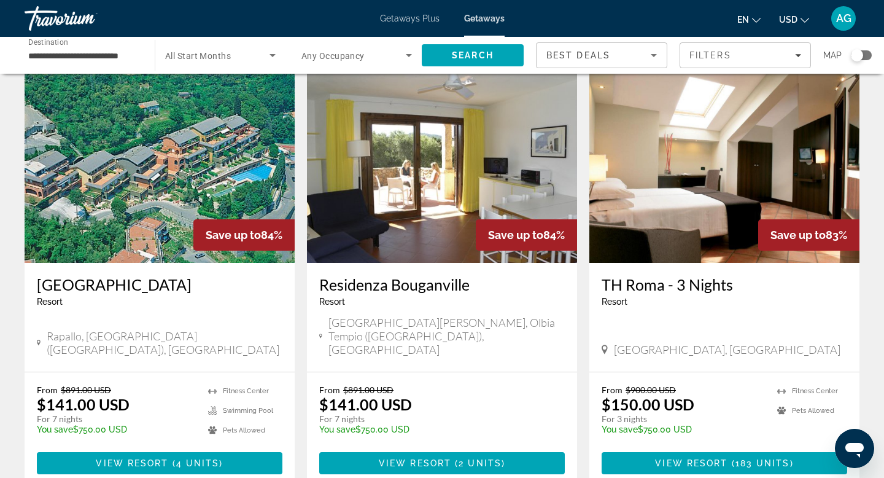
scroll to position [40, 0]
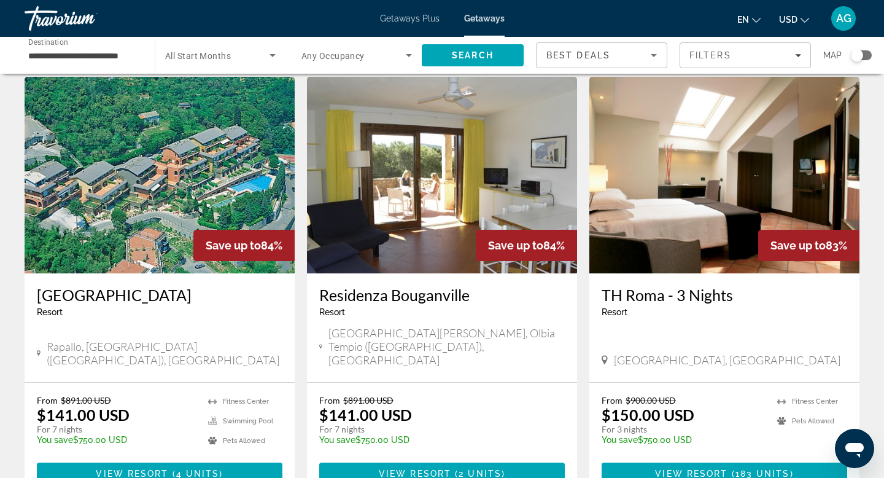
click at [674, 227] on img "Main content" at bounding box center [724, 175] width 270 height 196
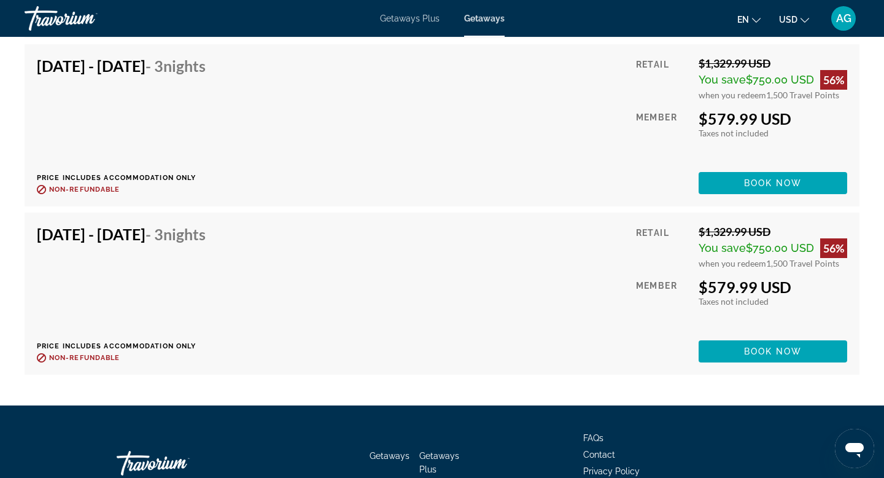
scroll to position [10035, 0]
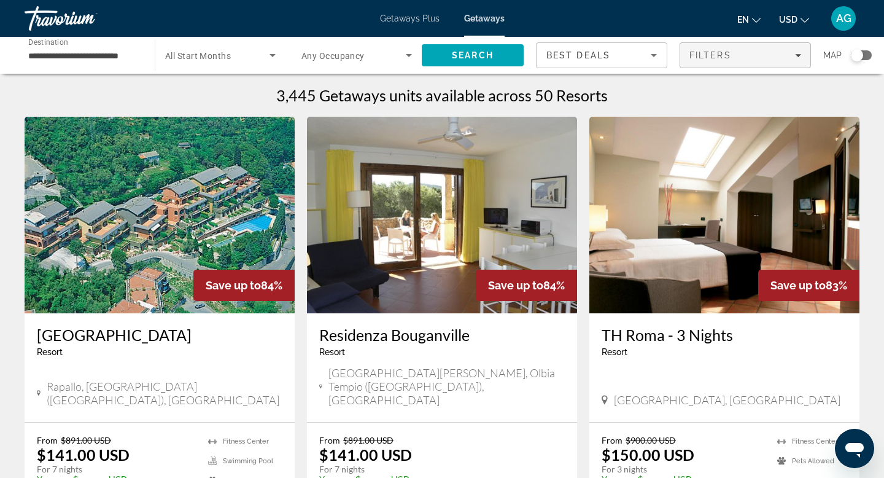
click at [780, 59] on div "Filters" at bounding box center [745, 55] width 112 height 10
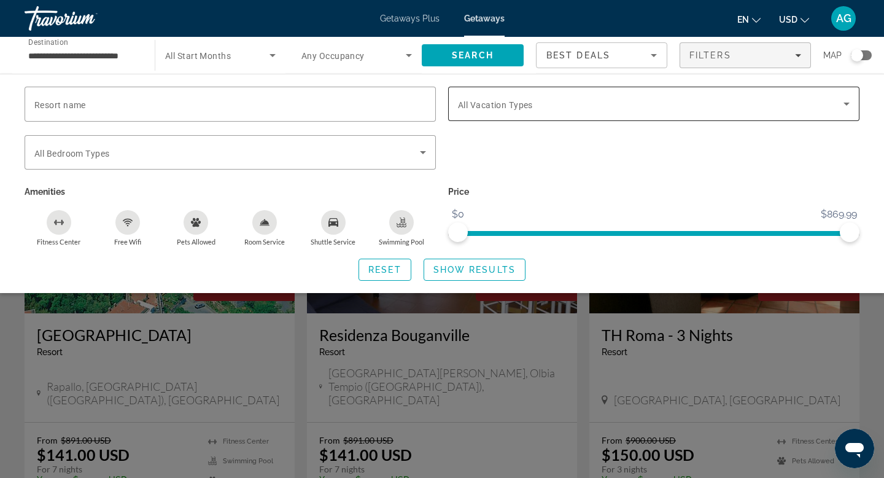
click at [601, 107] on span "Search widget" at bounding box center [651, 103] width 386 height 15
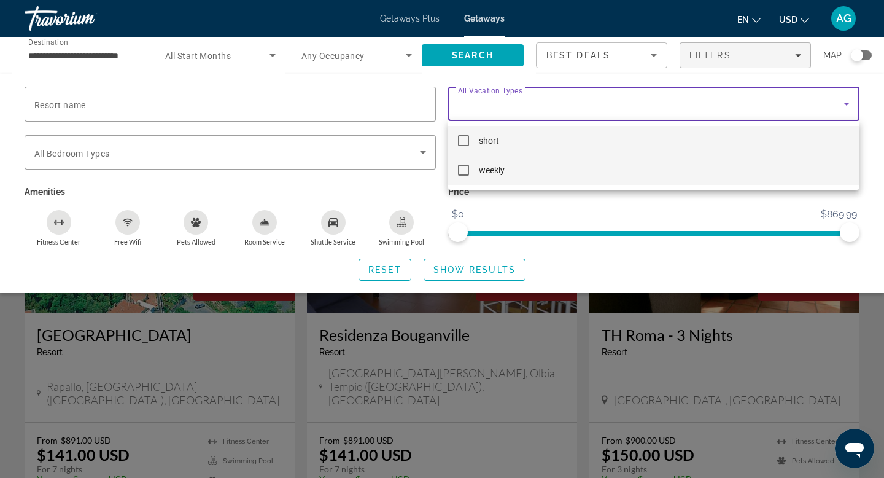
click at [467, 168] on mat-pseudo-checkbox at bounding box center [463, 170] width 11 height 11
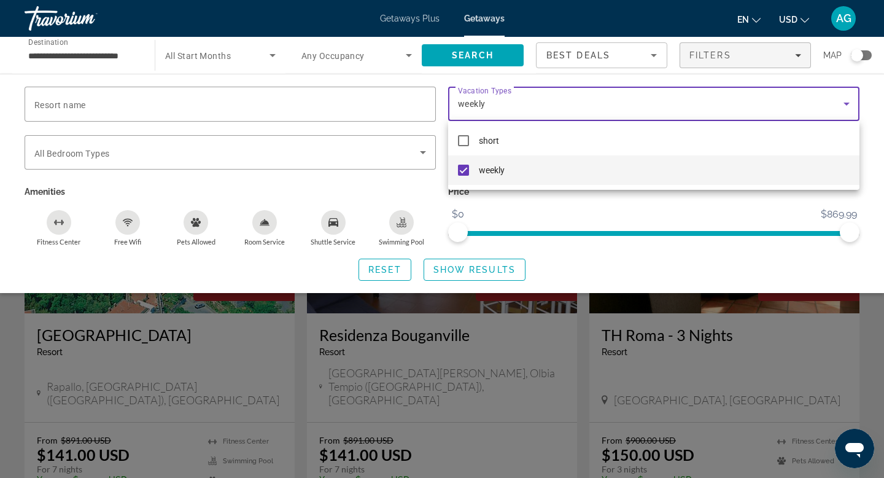
click at [470, 265] on div at bounding box center [442, 239] width 884 height 478
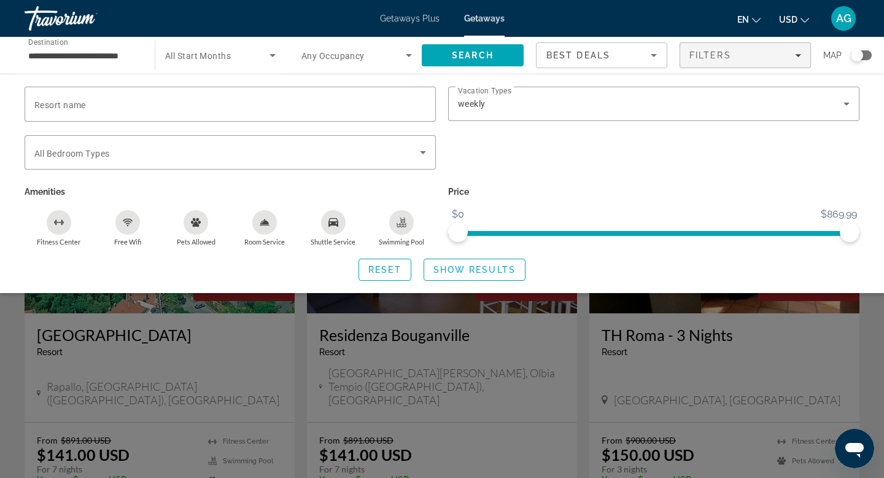
click at [470, 265] on span "Show Results" at bounding box center [474, 270] width 82 height 10
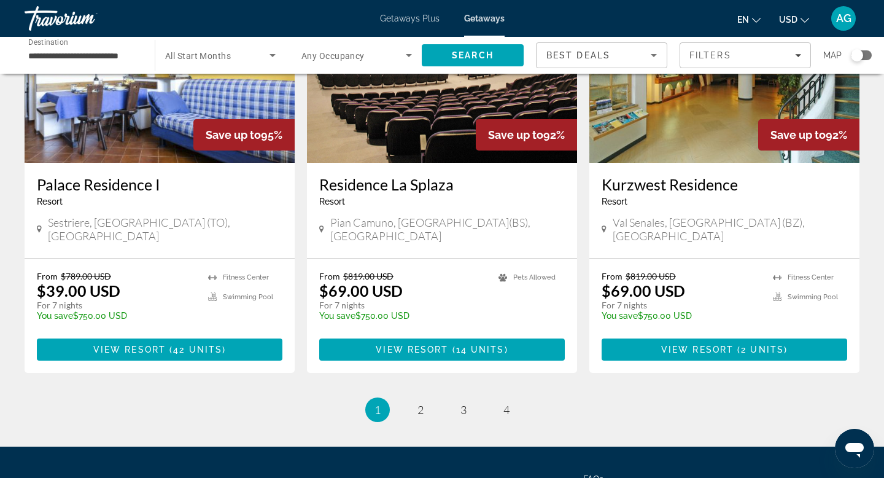
scroll to position [1508, 0]
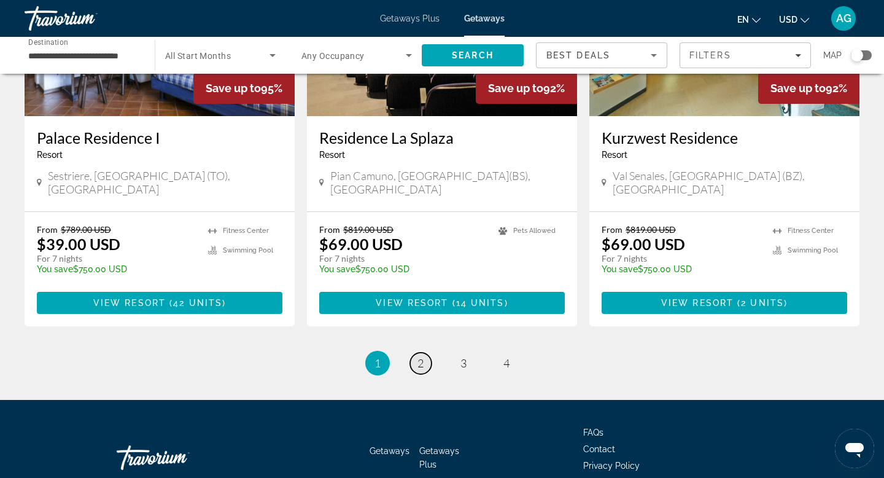
click at [421, 356] on span "2" at bounding box center [420, 363] width 6 height 14
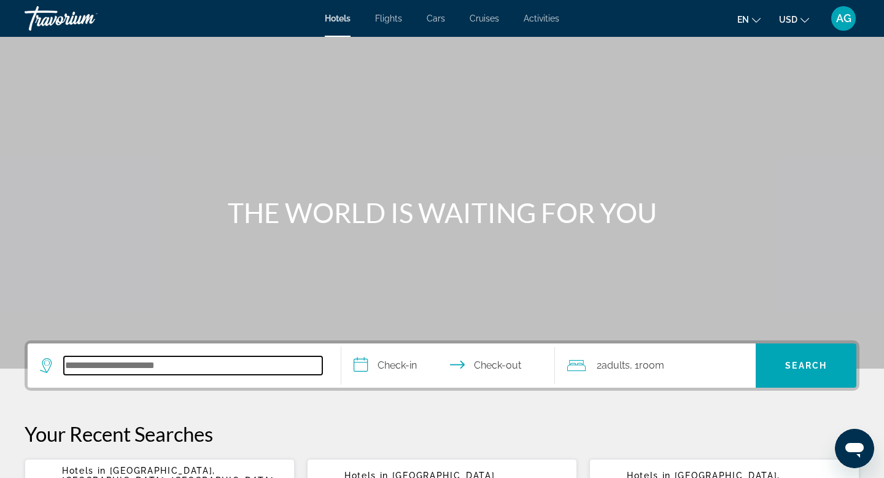
click at [138, 368] on input "Search hotel destination" at bounding box center [193, 365] width 258 height 18
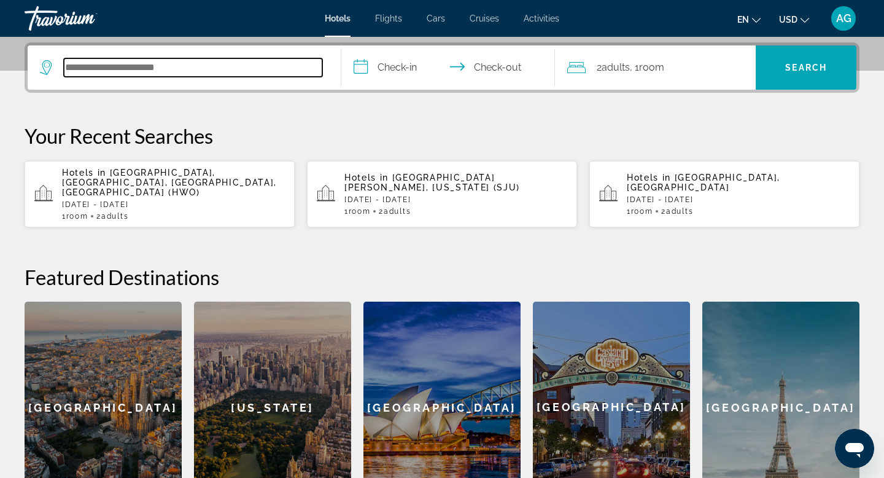
scroll to position [300, 0]
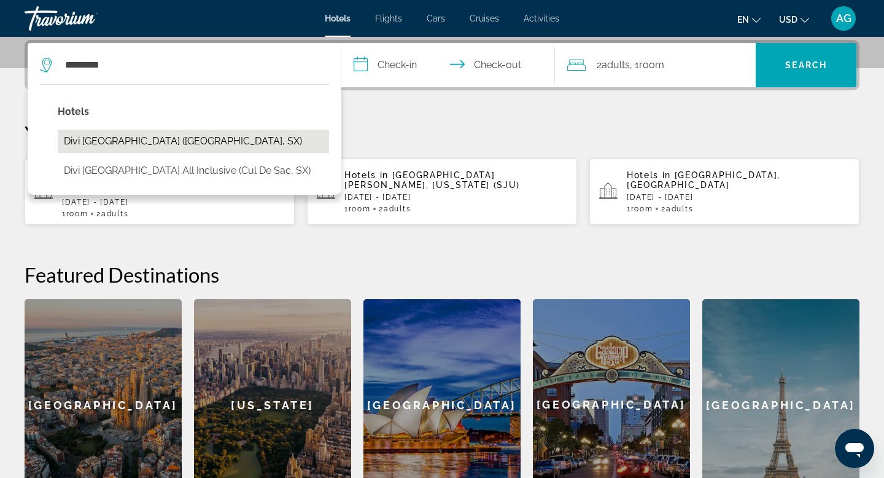
click at [198, 138] on button "Divi Little Bay Beach Resort (Philipsburg, SX)" at bounding box center [193, 141] width 271 height 23
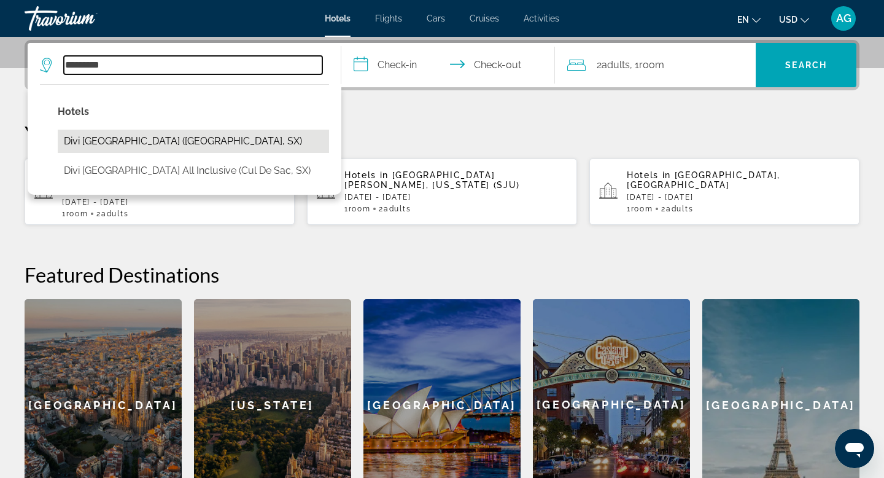
type input "**********"
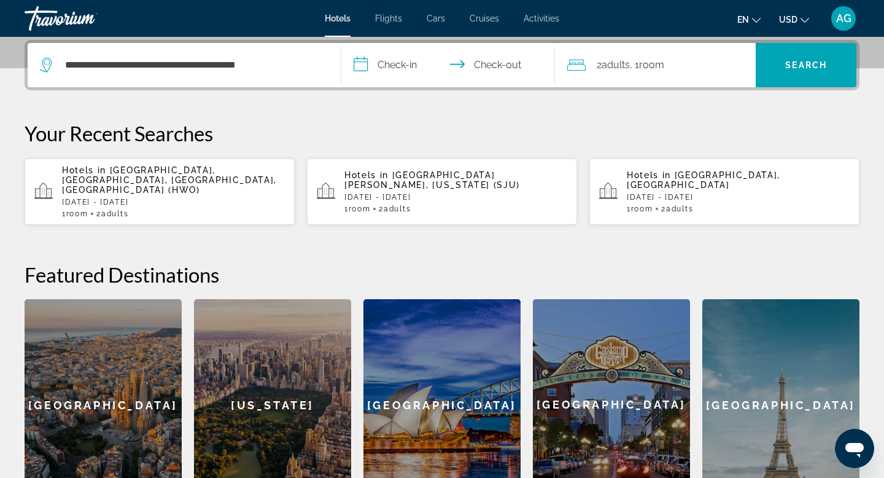
click at [393, 69] on input "**********" at bounding box center [450, 67] width 219 height 48
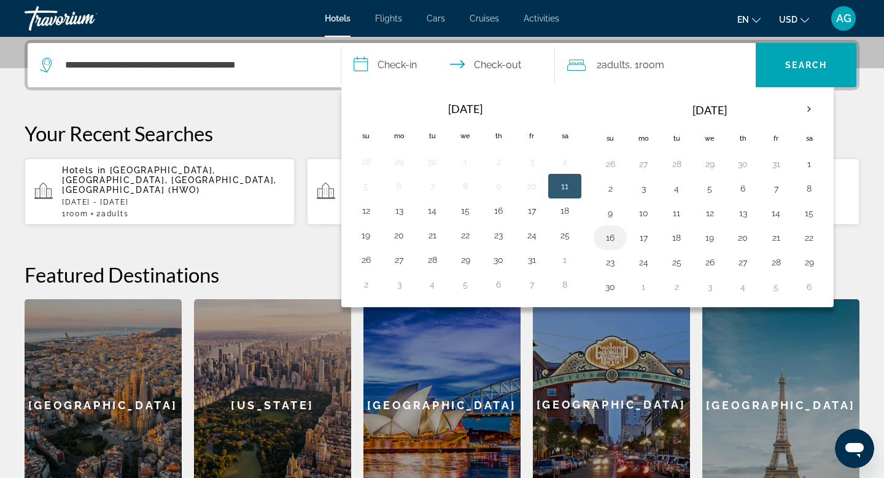
click at [610, 234] on button "16" at bounding box center [610, 237] width 20 height 17
click at [710, 236] on button "19" at bounding box center [710, 237] width 20 height 17
type input "**********"
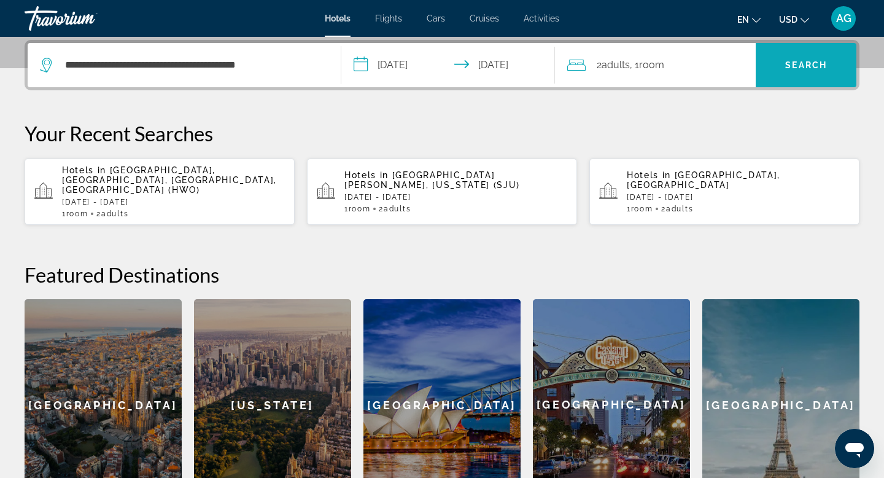
click at [813, 70] on span "Search" at bounding box center [806, 64] width 101 height 29
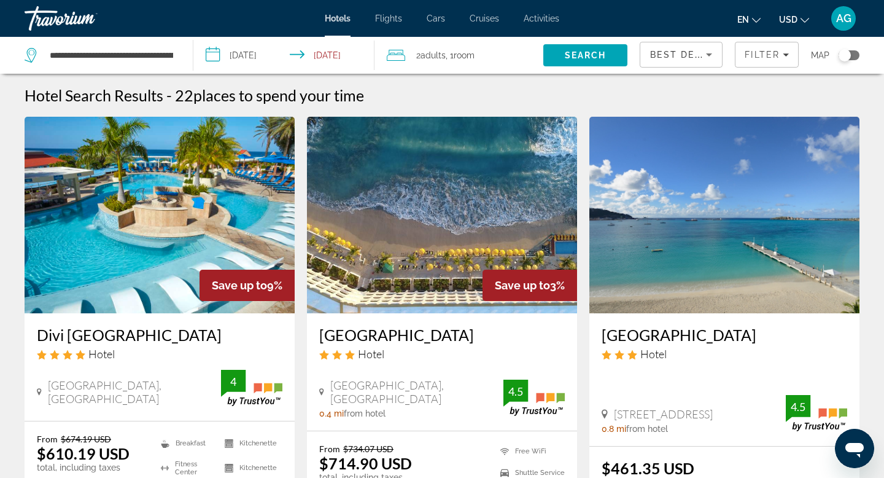
click at [257, 54] on input "**********" at bounding box center [286, 57] width 186 height 41
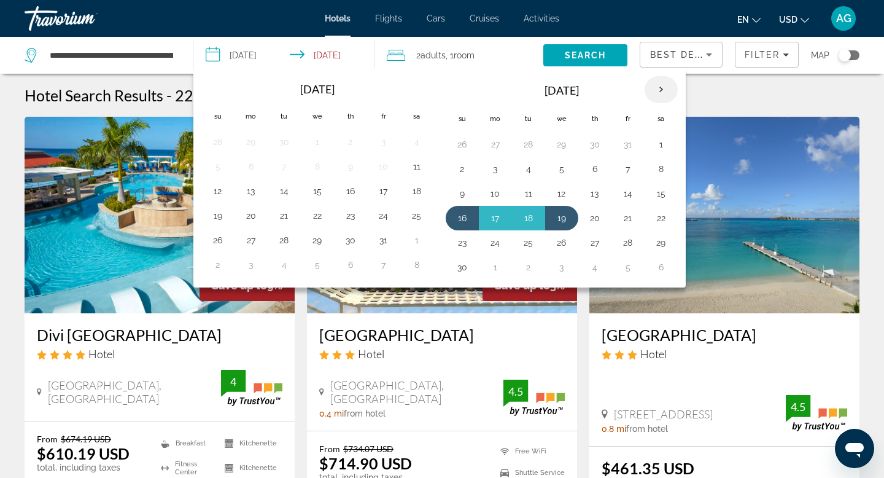
click at [656, 95] on th "Next month" at bounding box center [661, 89] width 33 height 27
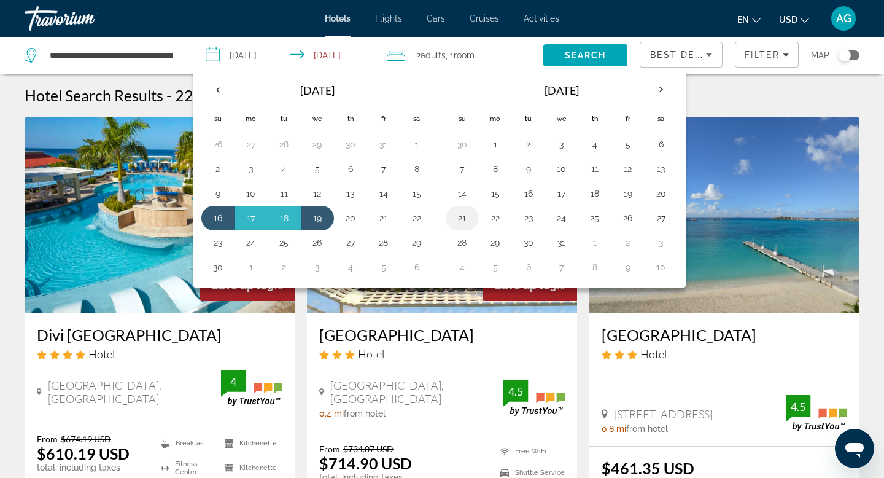
click at [458, 223] on button "21" at bounding box center [462, 217] width 20 height 17
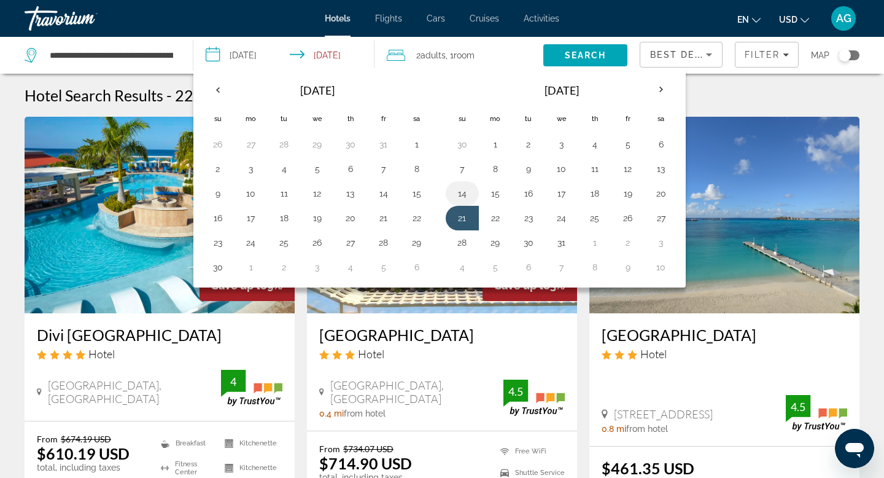
click at [457, 193] on button "14" at bounding box center [462, 193] width 20 height 17
type input "**********"
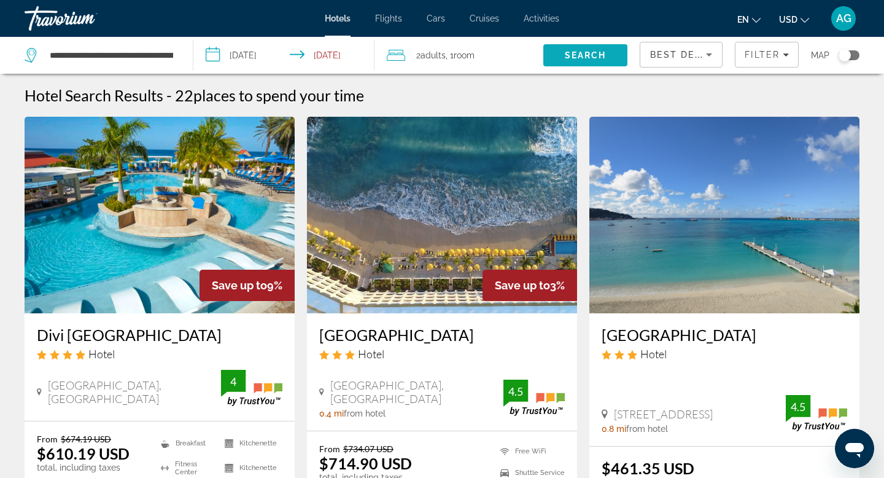
click at [575, 47] on span "Search" at bounding box center [585, 55] width 84 height 29
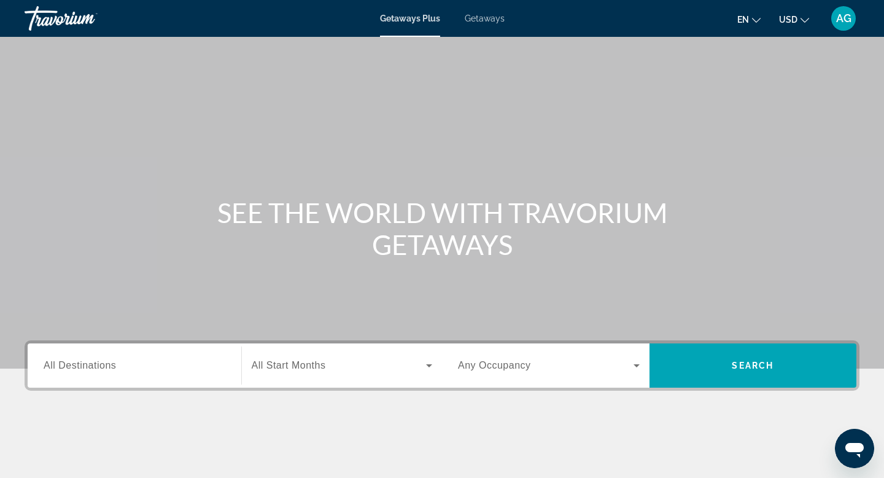
click at [106, 371] on div "Destination All Destinations" at bounding box center [135, 365] width 182 height 35
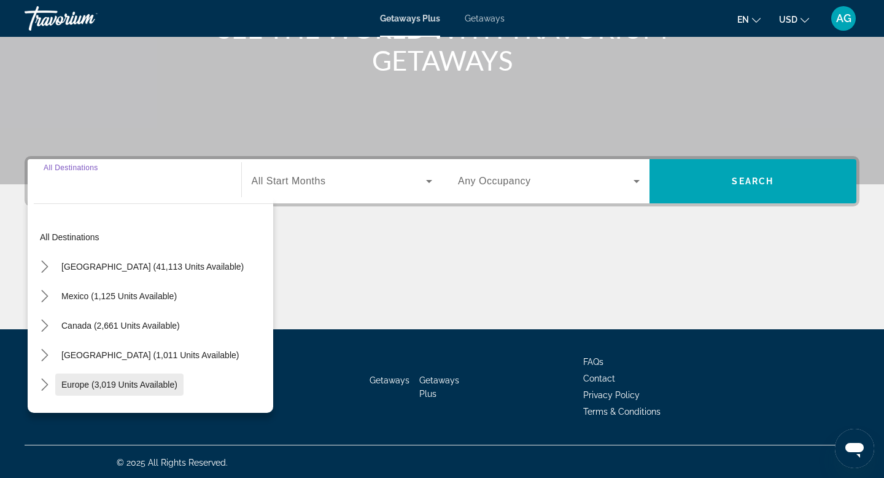
scroll to position [186, 0]
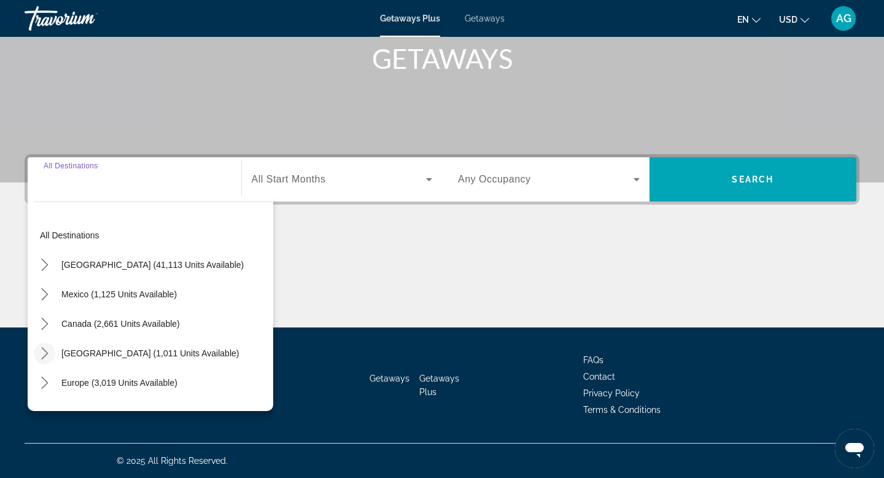
click at [45, 351] on icon "Toggle Caribbean & Atlantic Islands (1,011 units available) submenu" at bounding box center [44, 353] width 7 height 12
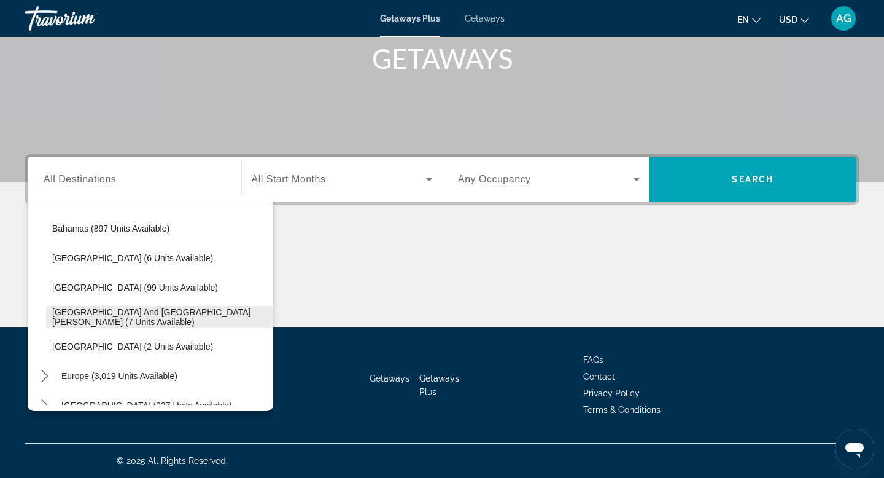
scroll to position [169, 0]
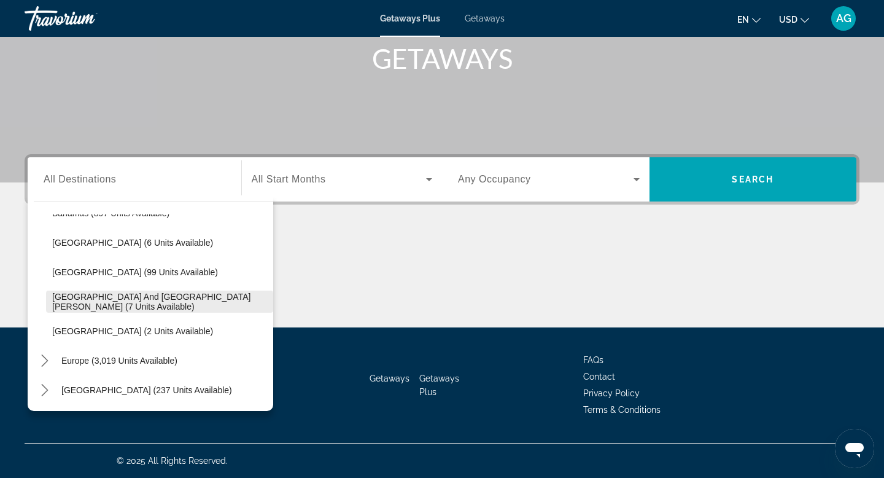
click at [98, 298] on span "[GEOGRAPHIC_DATA] and [GEOGRAPHIC_DATA][PERSON_NAME] (7 units available)" at bounding box center [159, 302] width 215 height 20
type input "**********"
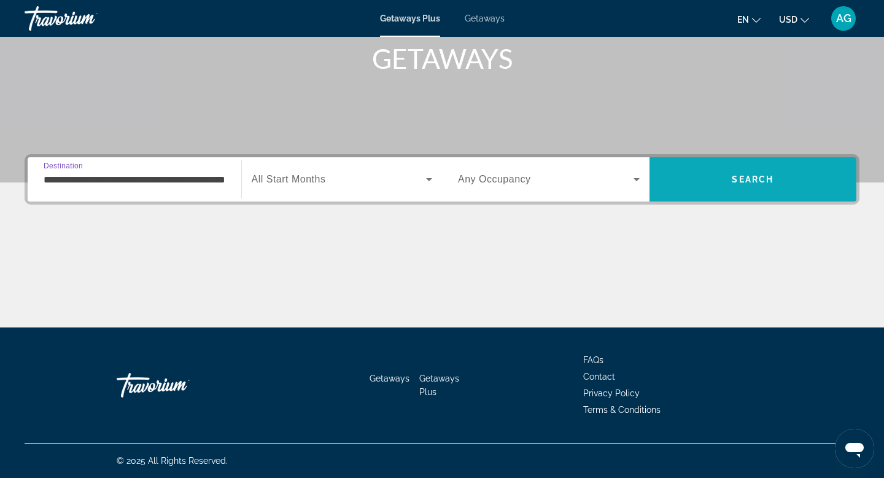
click at [673, 180] on span "Search" at bounding box center [753, 179] width 207 height 29
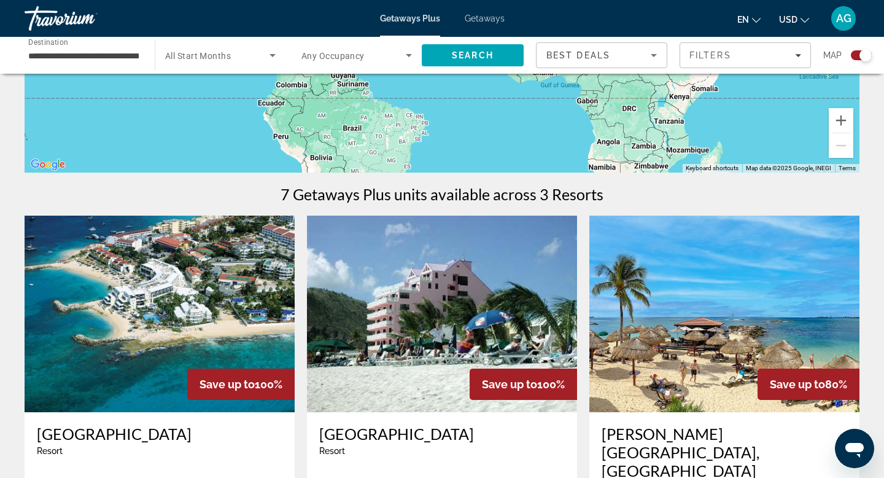
scroll to position [279, 0]
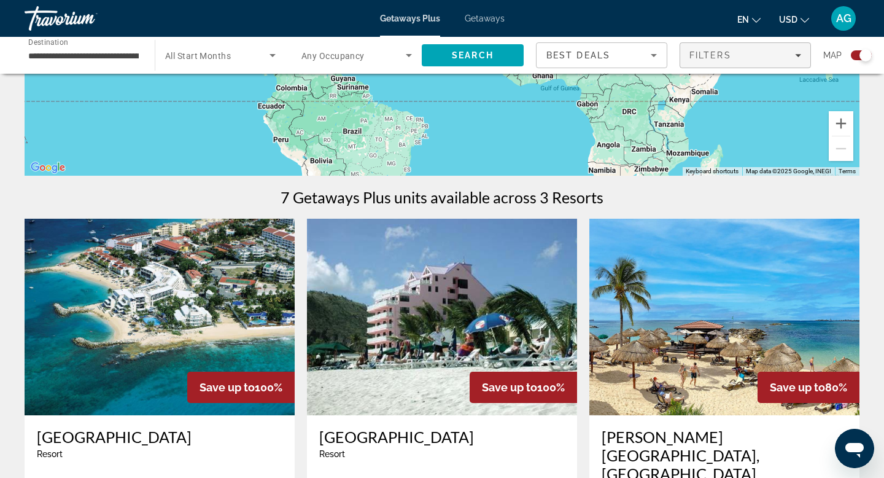
click at [735, 56] on div "Filters" at bounding box center [745, 55] width 112 height 10
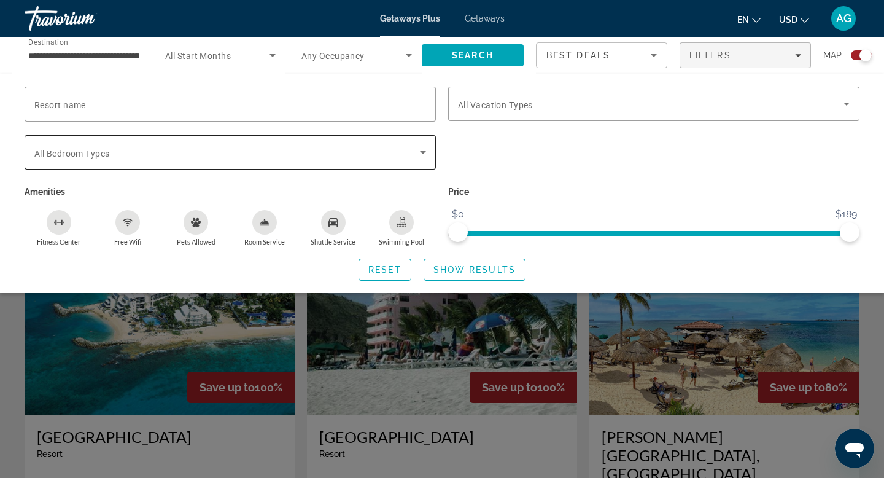
click at [114, 160] on div "Search widget" at bounding box center [230, 152] width 392 height 34
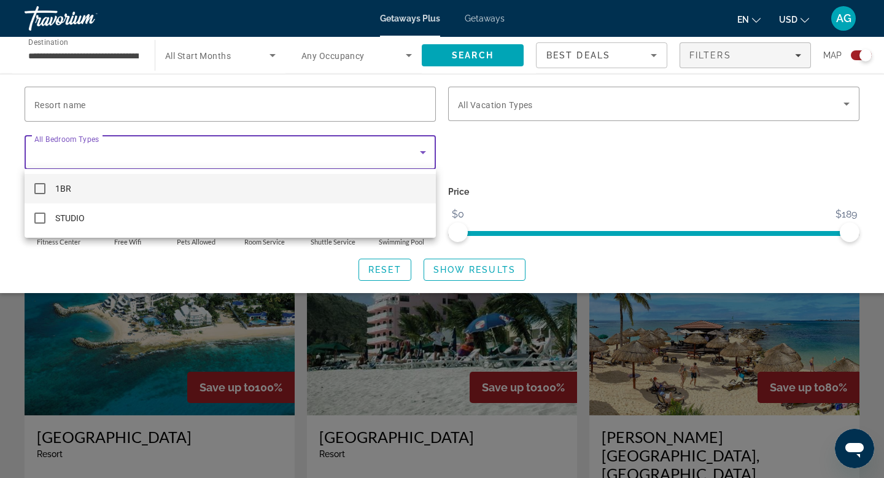
click at [91, 101] on div at bounding box center [442, 239] width 884 height 478
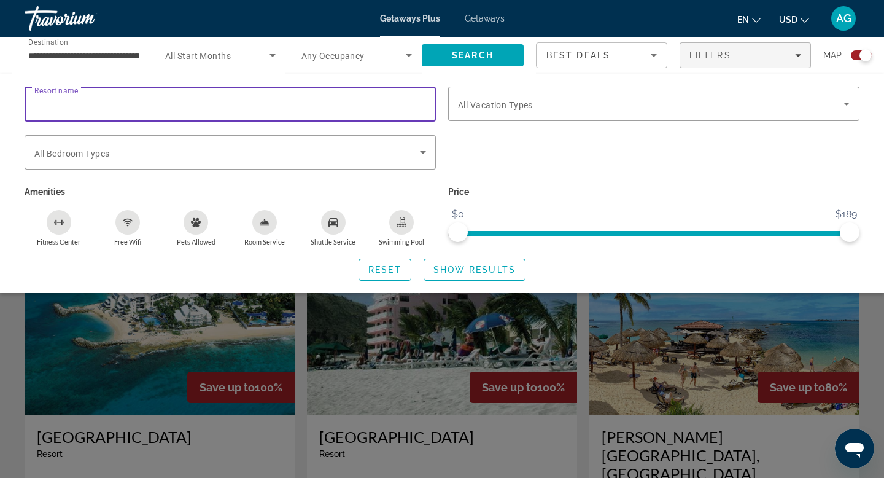
click at [91, 101] on div "Resort name" at bounding box center [230, 104] width 392 height 35
type input "****"
click at [474, 270] on span "Show Results" at bounding box center [474, 270] width 82 height 10
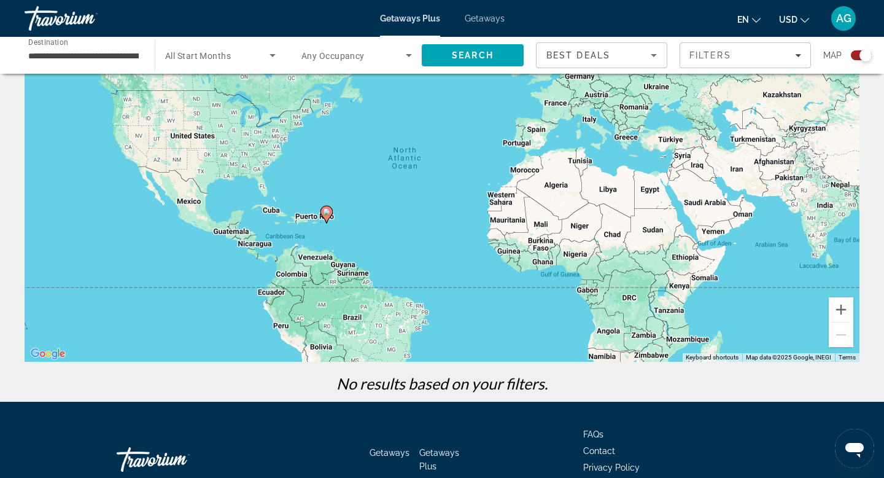
scroll to position [167, 0]
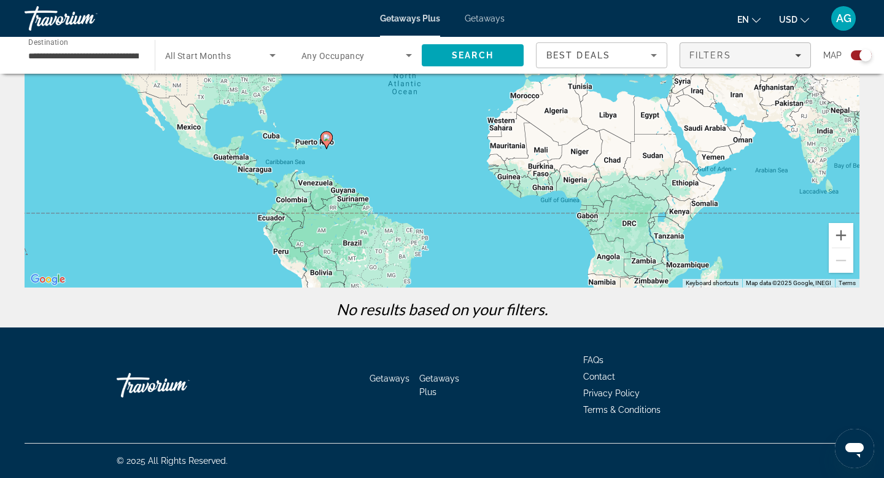
click at [796, 59] on div "Filters" at bounding box center [745, 55] width 112 height 10
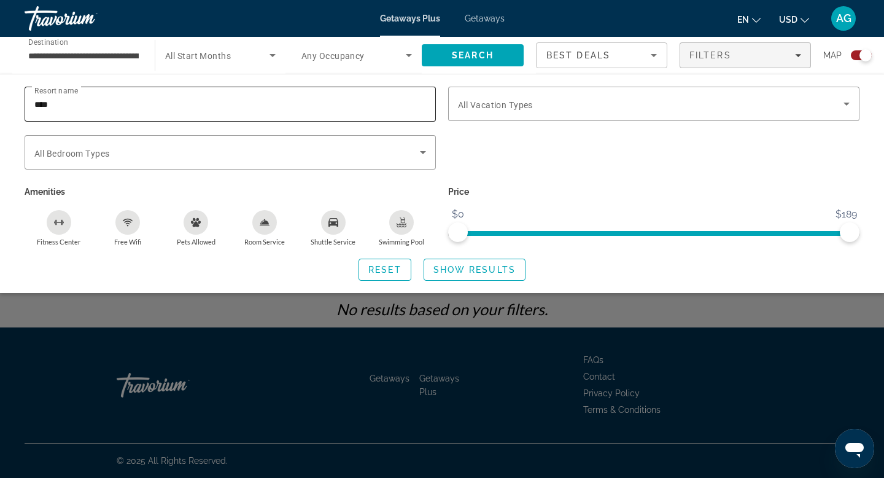
click at [327, 107] on input "****" at bounding box center [230, 104] width 392 height 15
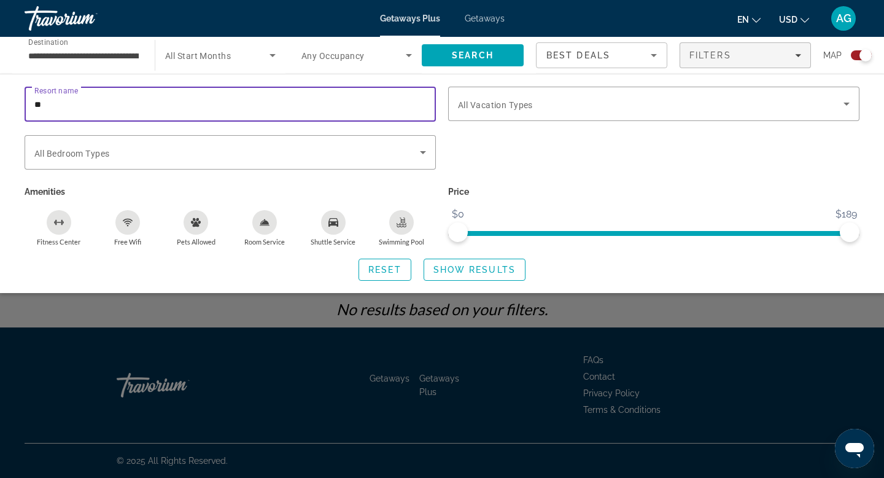
type input "*"
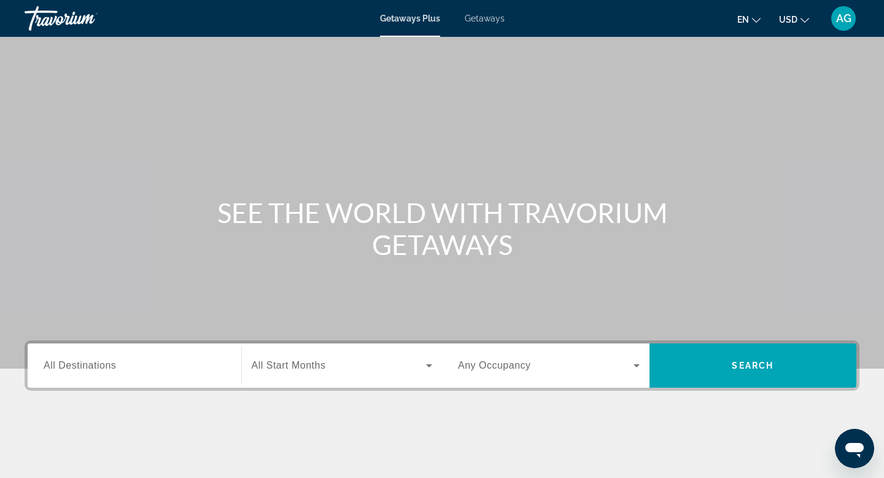
click at [486, 20] on span "Getaways" at bounding box center [485, 19] width 40 height 10
click at [125, 364] on input "Destination All Destinations" at bounding box center [135, 366] width 182 height 15
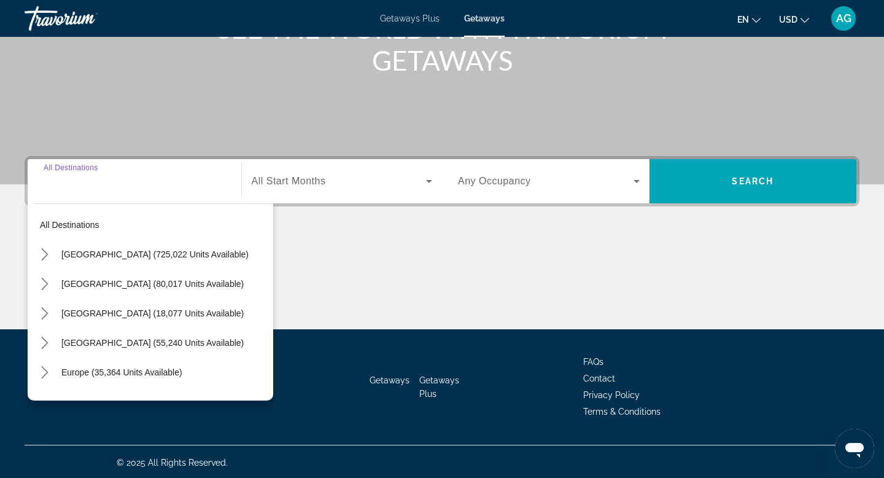
scroll to position [186, 0]
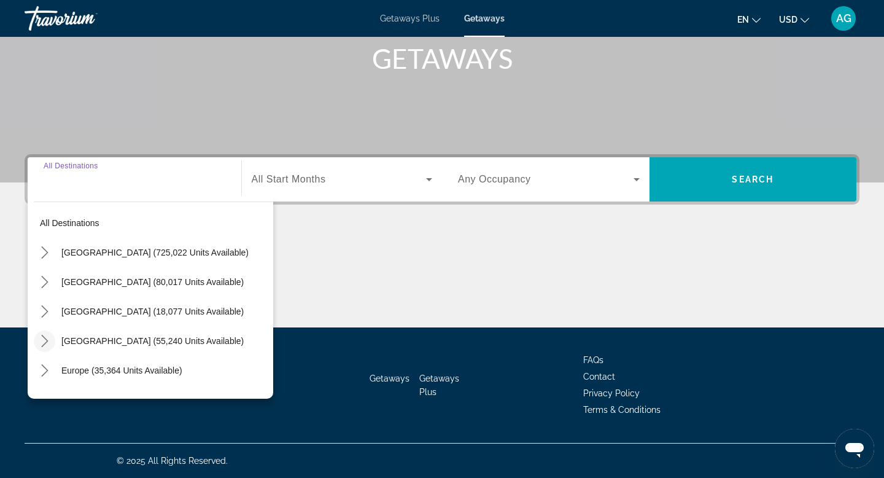
click at [44, 344] on icon "Toggle Caribbean & Atlantic Islands (55,240 units available) submenu" at bounding box center [44, 341] width 7 height 12
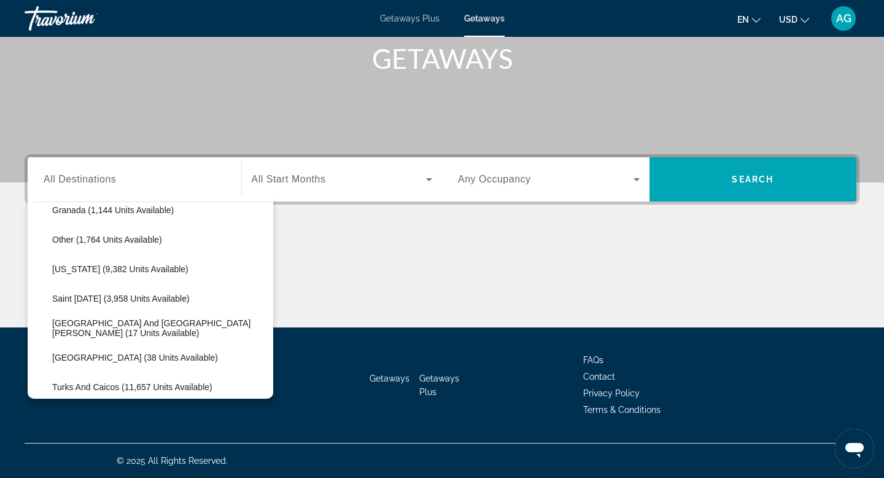
scroll to position [338, 0]
click at [135, 327] on span "Sint Maarten and Saint Martin (17 units available)" at bounding box center [159, 327] width 215 height 20
type input "**********"
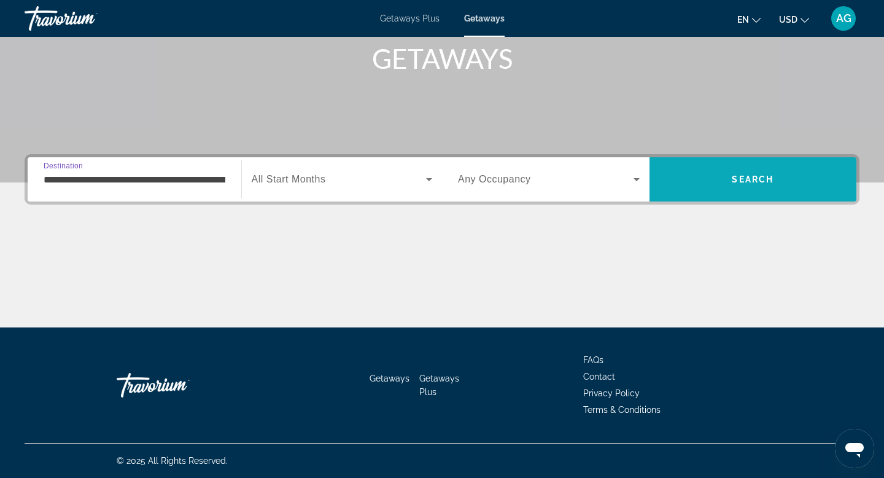
click at [707, 171] on span "Search" at bounding box center [753, 179] width 207 height 29
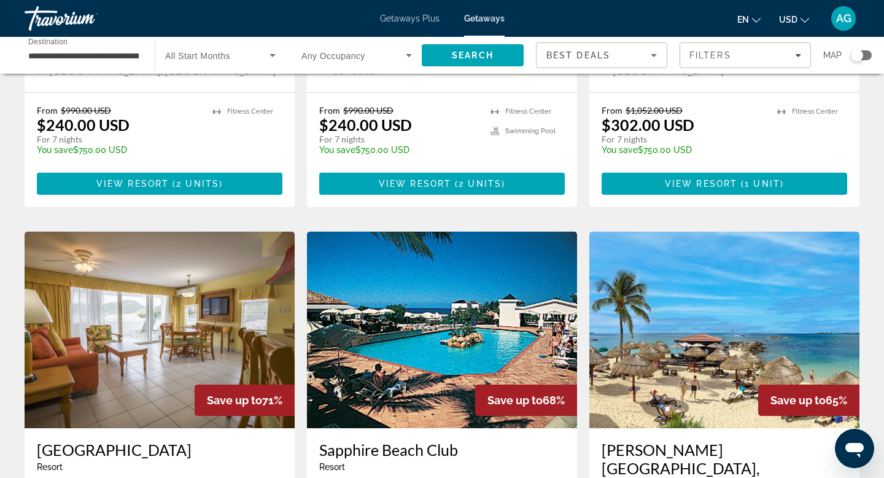
scroll to position [388, 0]
